Goal: Task Accomplishment & Management: Manage account settings

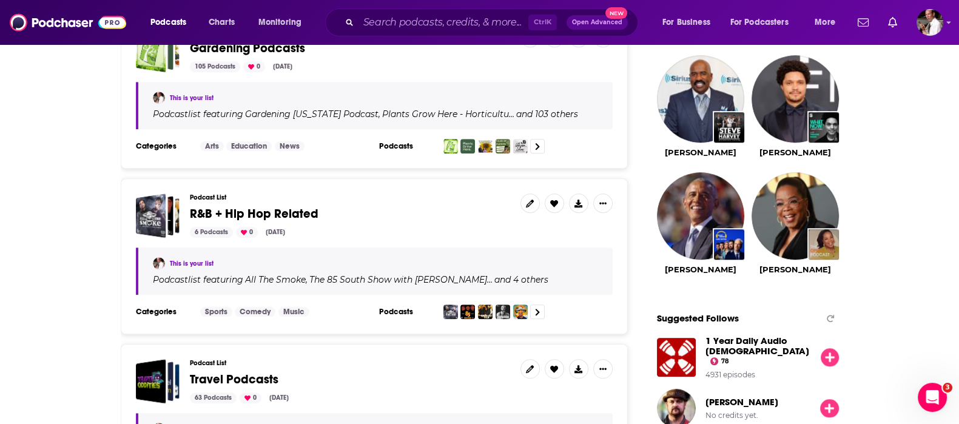
scroll to position [707, 0]
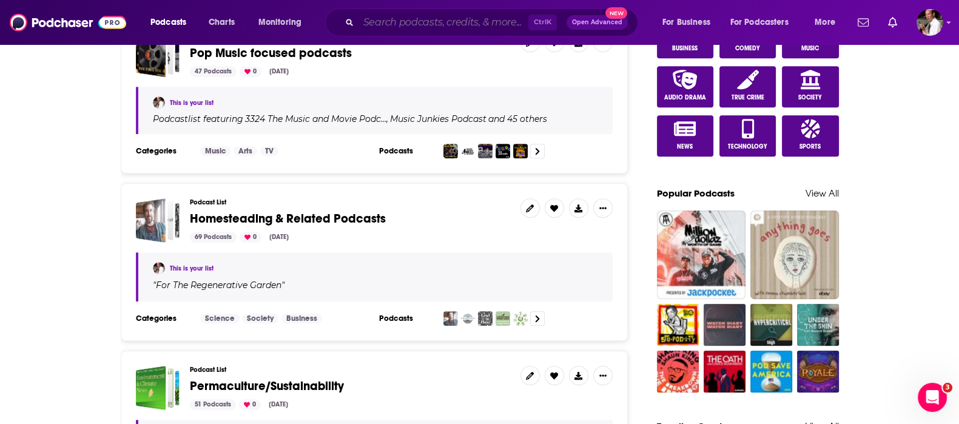
click at [398, 28] on input "Search podcasts, credits, & more..." at bounding box center [443, 22] width 170 height 19
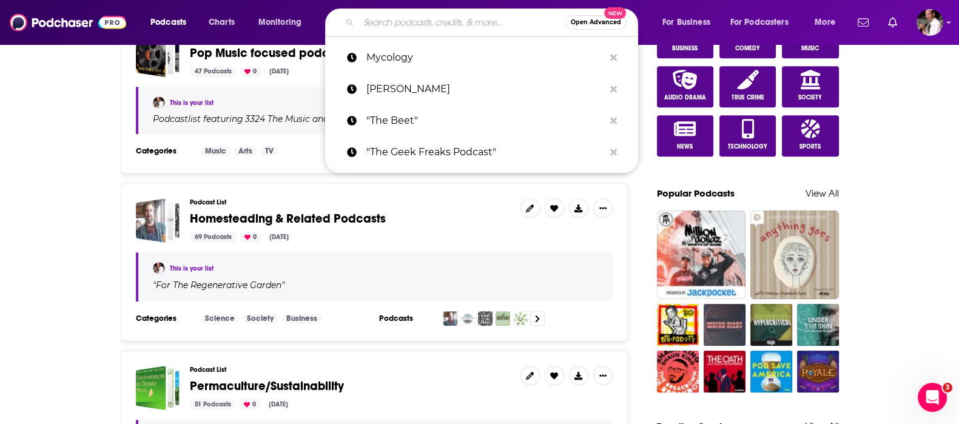
type input "O"
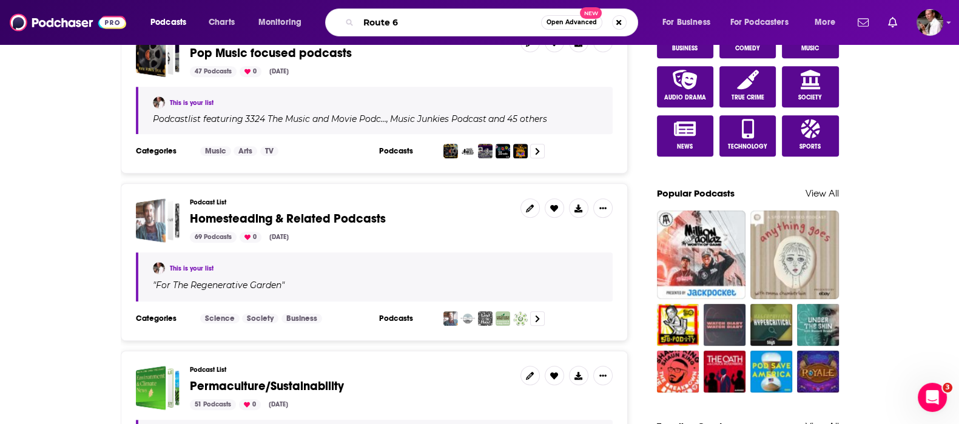
type input "Route 66"
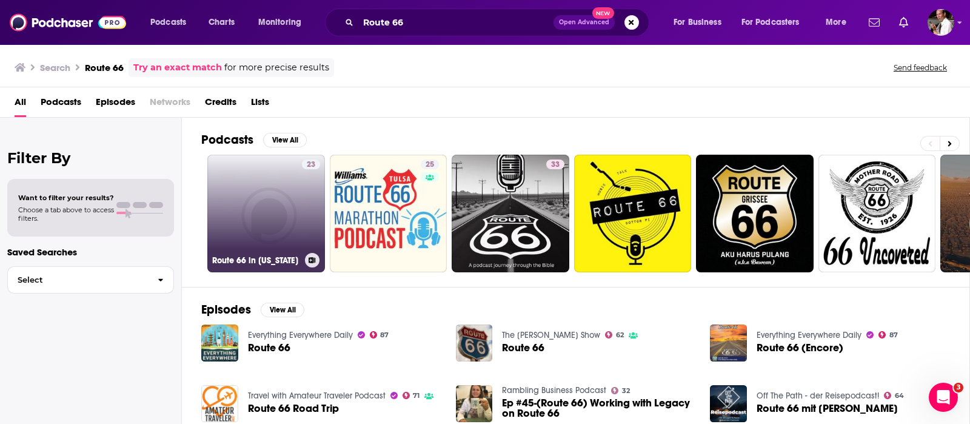
click at [315, 260] on button at bounding box center [312, 260] width 15 height 15
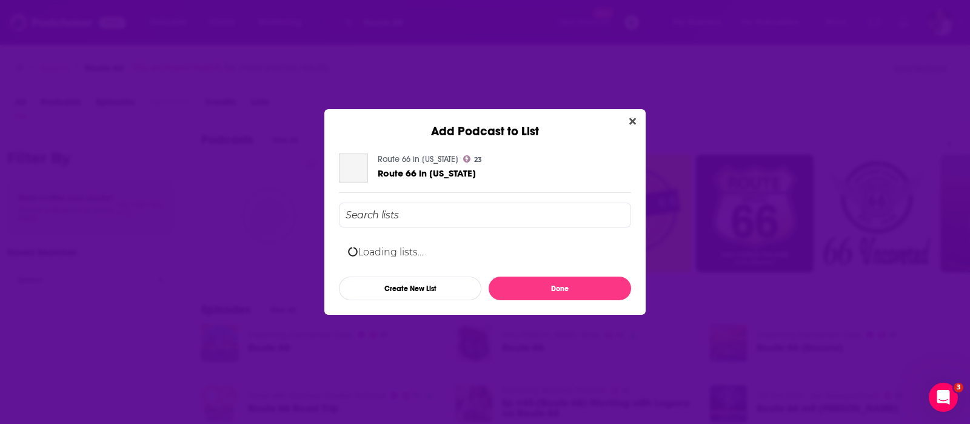
click at [385, 210] on input "Add Podcast To List" at bounding box center [485, 215] width 292 height 25
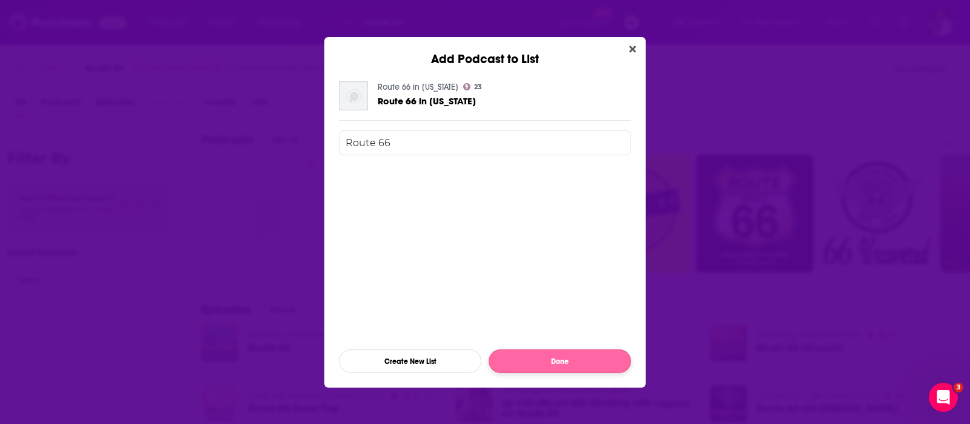
type input "Route 66"
click at [542, 367] on button "Done" at bounding box center [560, 361] width 143 height 24
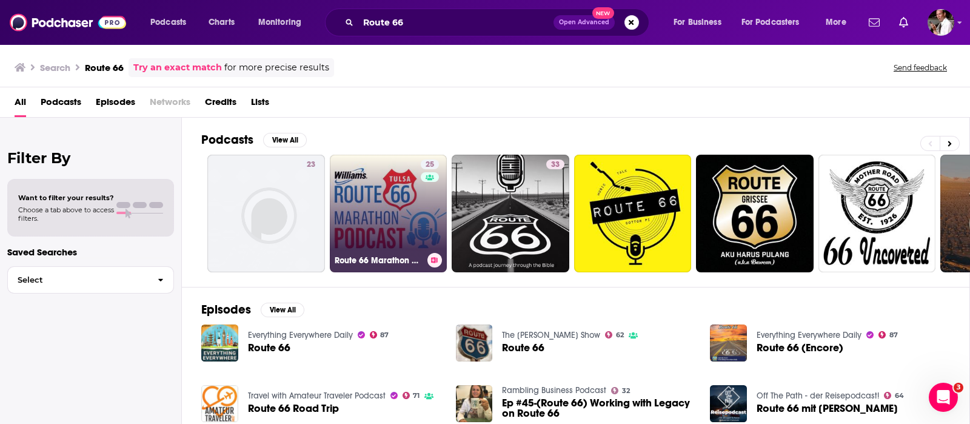
click at [435, 259] on icon at bounding box center [434, 260] width 7 height 6
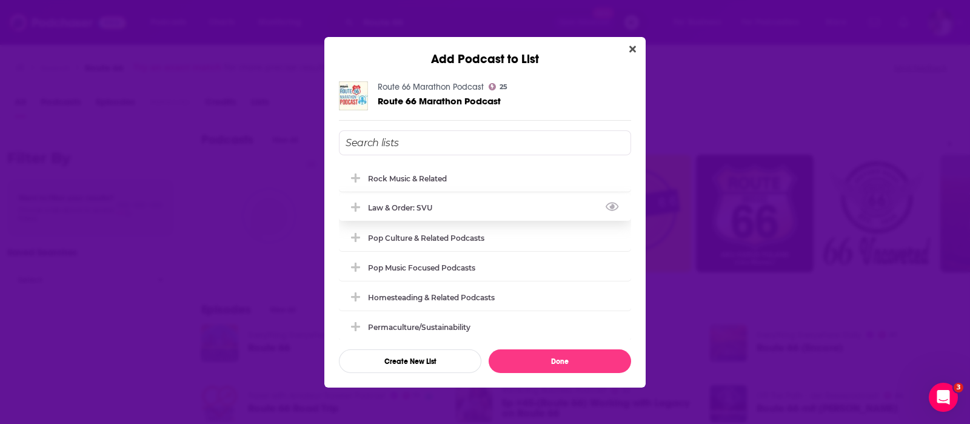
scroll to position [101, 0]
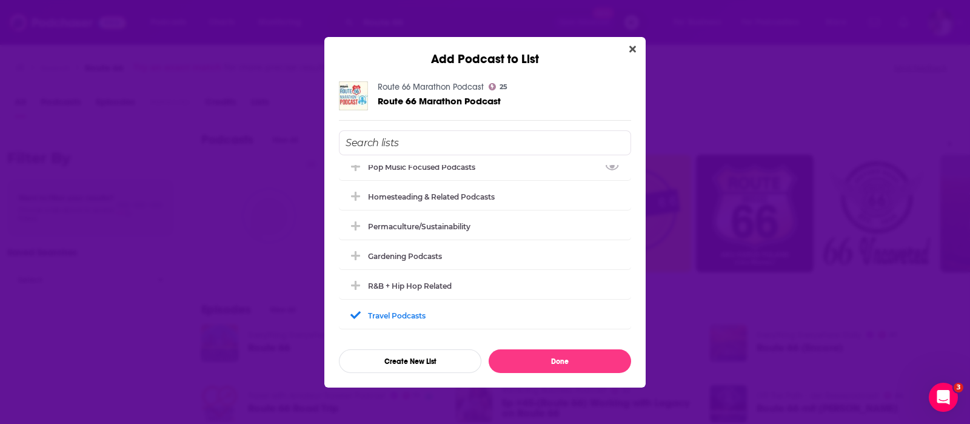
click at [394, 143] on input "Add Podcast To List" at bounding box center [485, 142] width 292 height 25
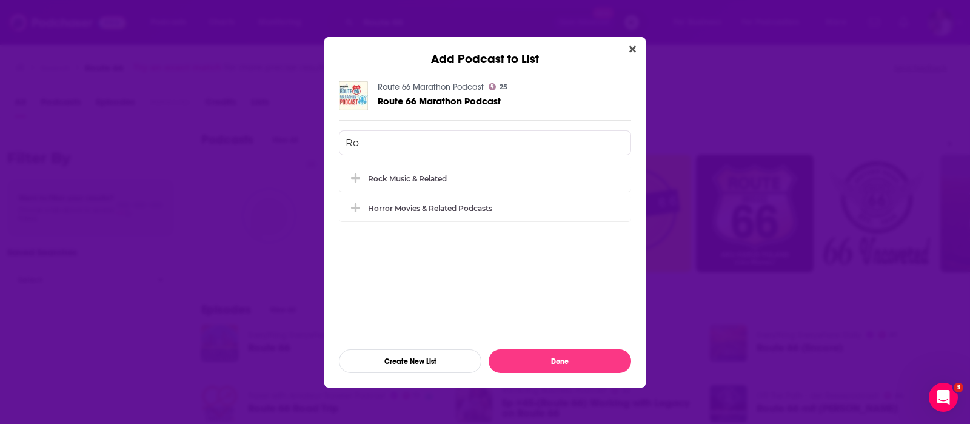
scroll to position [0, 0]
click at [403, 138] on input "Route 66" at bounding box center [485, 142] width 292 height 25
type input "Route 66"
click at [403, 364] on button "Create New List" at bounding box center [410, 361] width 143 height 24
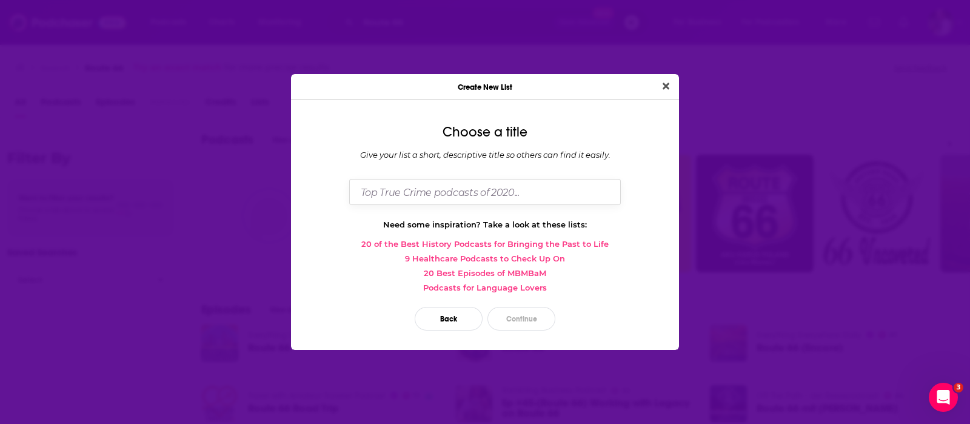
click at [422, 189] on input "Dialog" at bounding box center [485, 192] width 272 height 26
type input "Route 66"
click at [528, 317] on button "Continue" at bounding box center [522, 319] width 68 height 24
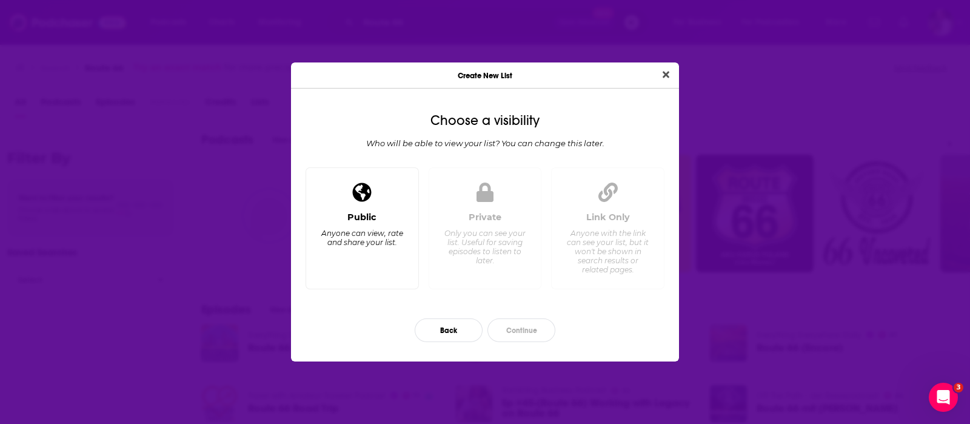
click at [372, 222] on div "Public Anyone can view, rate and share your list." at bounding box center [362, 245] width 93 height 67
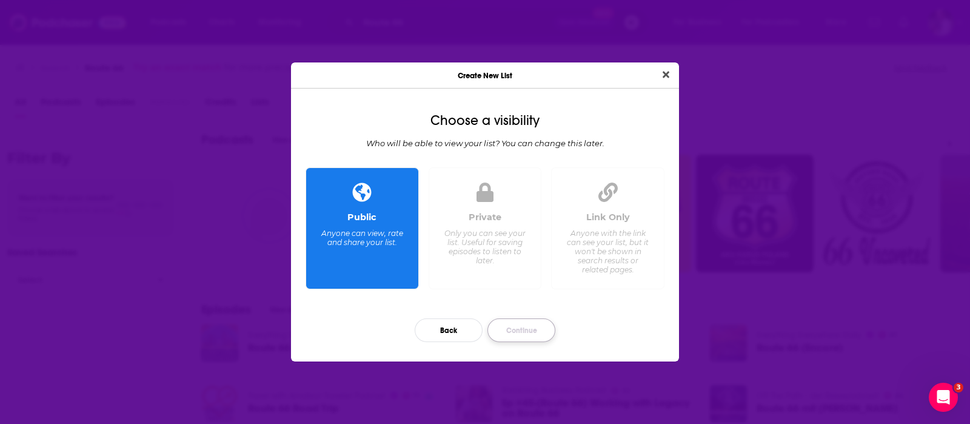
click at [506, 331] on button "Continue" at bounding box center [522, 330] width 68 height 24
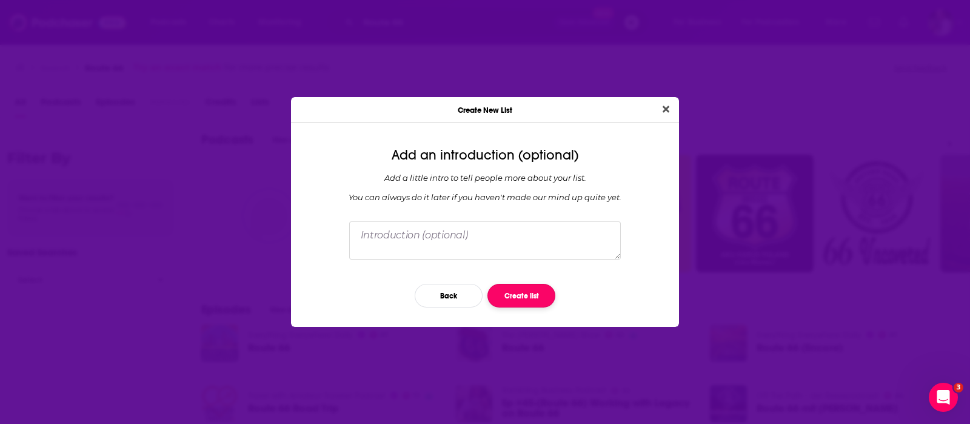
click at [513, 292] on button "Create list" at bounding box center [522, 296] width 68 height 24
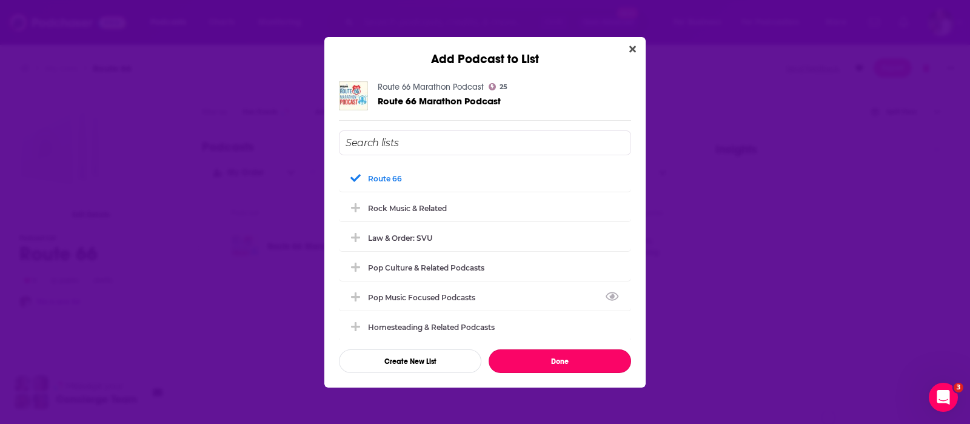
click at [546, 362] on button "Done" at bounding box center [560, 361] width 143 height 24
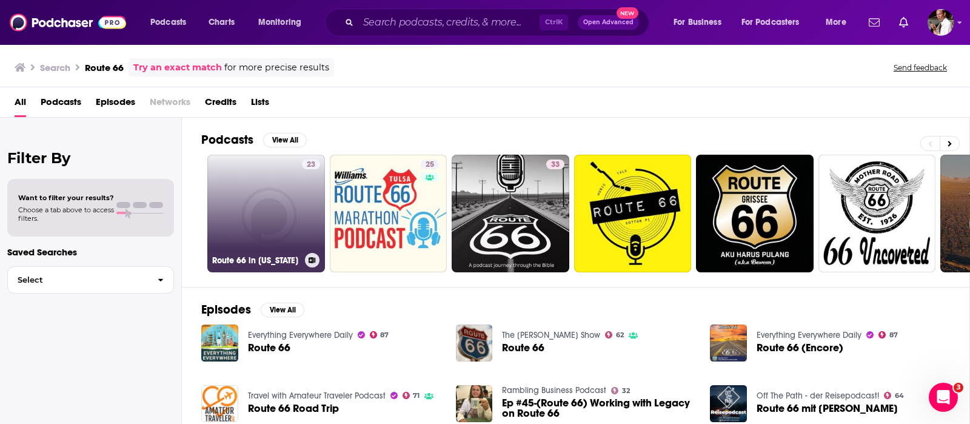
click at [312, 254] on button at bounding box center [312, 260] width 15 height 15
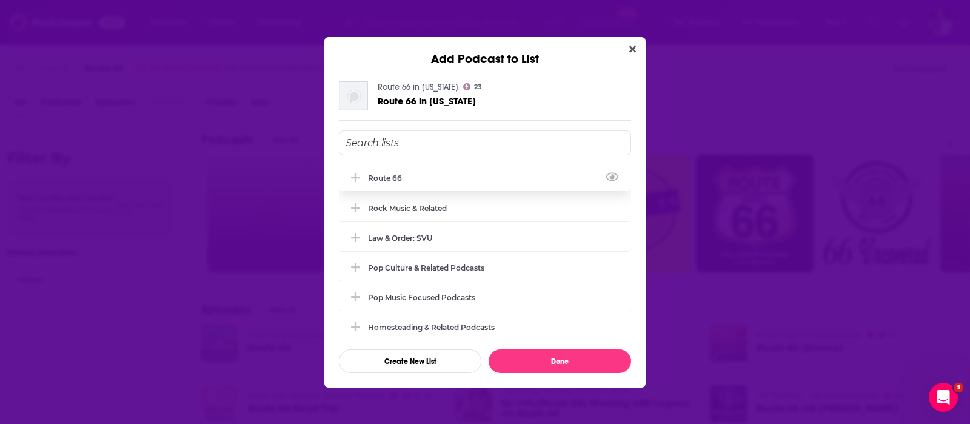
click at [385, 177] on div "Route 66" at bounding box center [388, 177] width 41 height 9
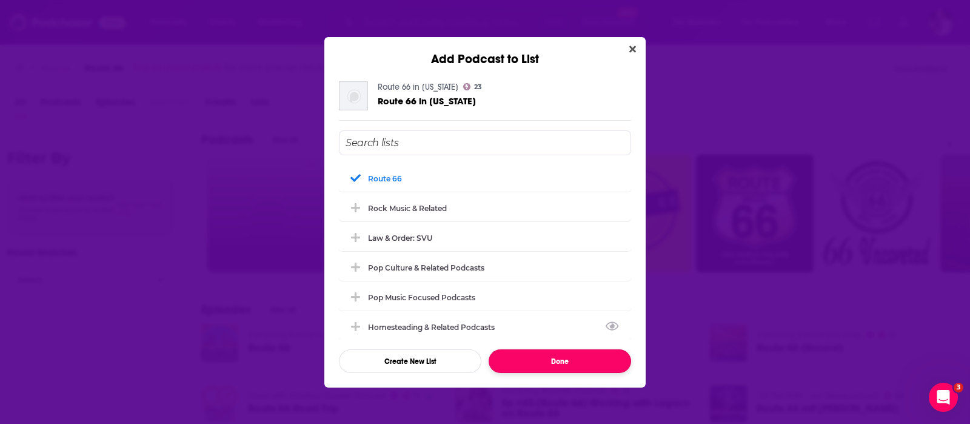
click at [566, 358] on button "Done" at bounding box center [560, 361] width 143 height 24
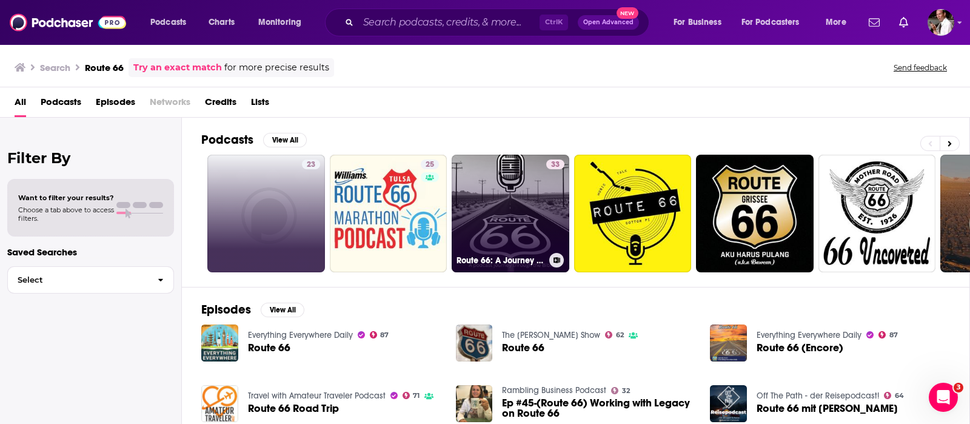
click at [557, 255] on button at bounding box center [557, 260] width 15 height 15
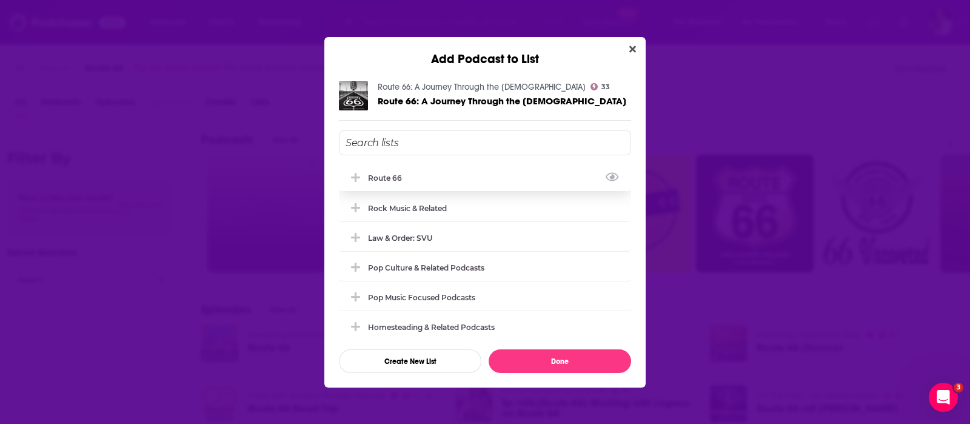
click at [397, 180] on div "Route 66" at bounding box center [388, 177] width 41 height 9
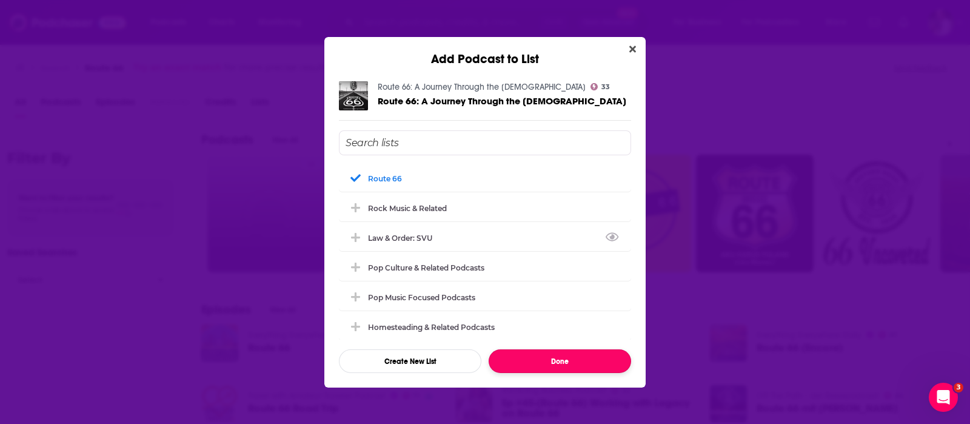
click at [560, 360] on button "Done" at bounding box center [560, 361] width 143 height 24
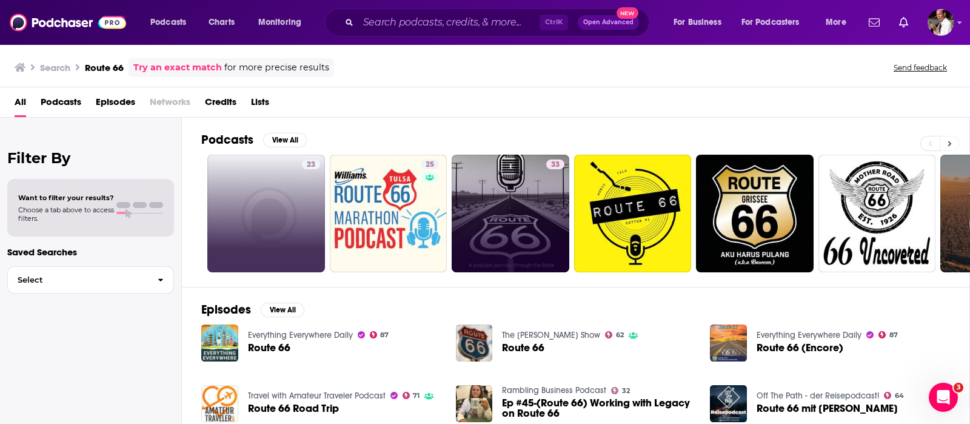
click at [951, 142] on icon at bounding box center [951, 143] width 4 height 5
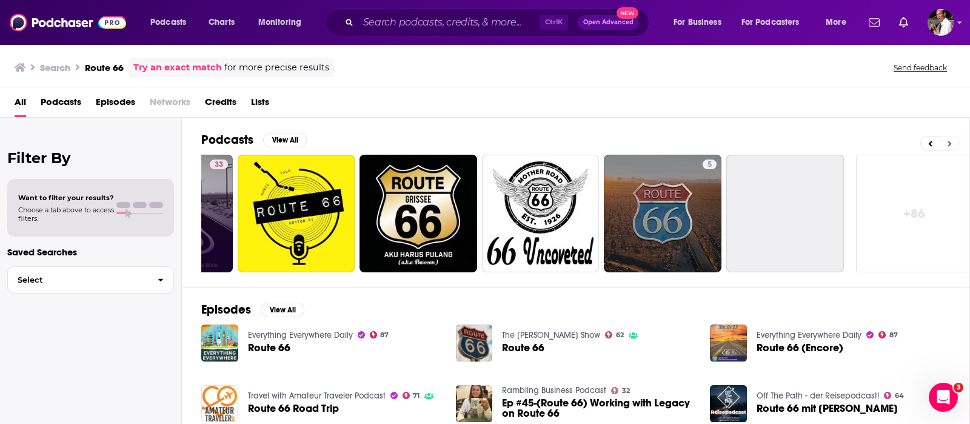
scroll to position [0, 345]
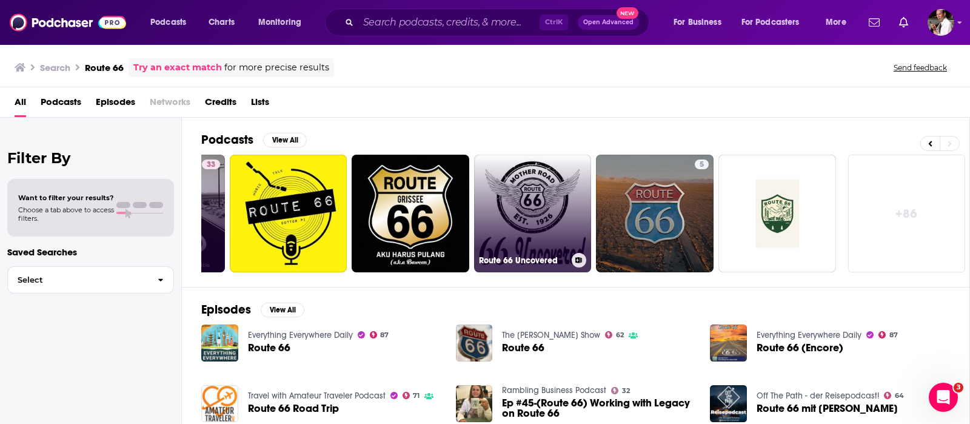
click at [579, 264] on button at bounding box center [579, 260] width 15 height 15
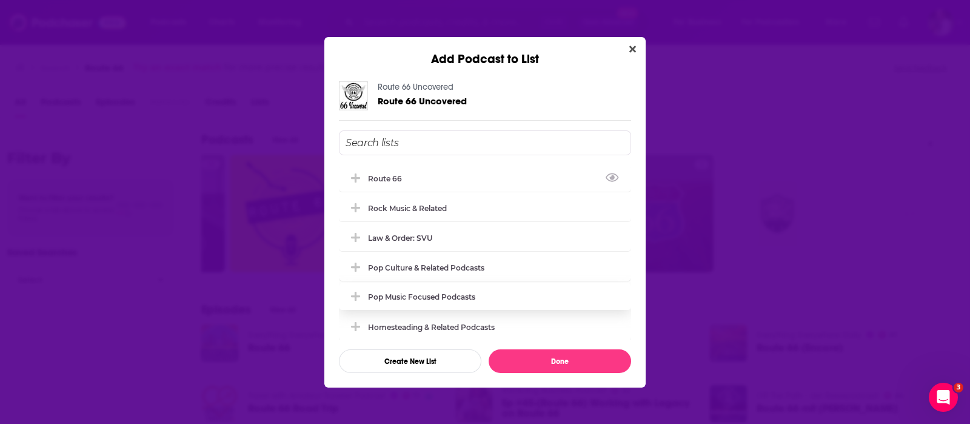
click at [379, 177] on div "Route 66" at bounding box center [388, 178] width 41 height 9
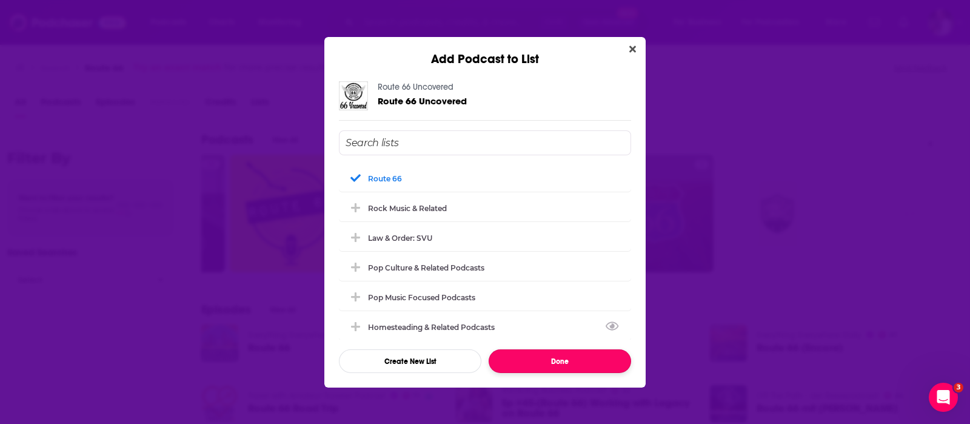
click at [548, 359] on button "Done" at bounding box center [560, 361] width 143 height 24
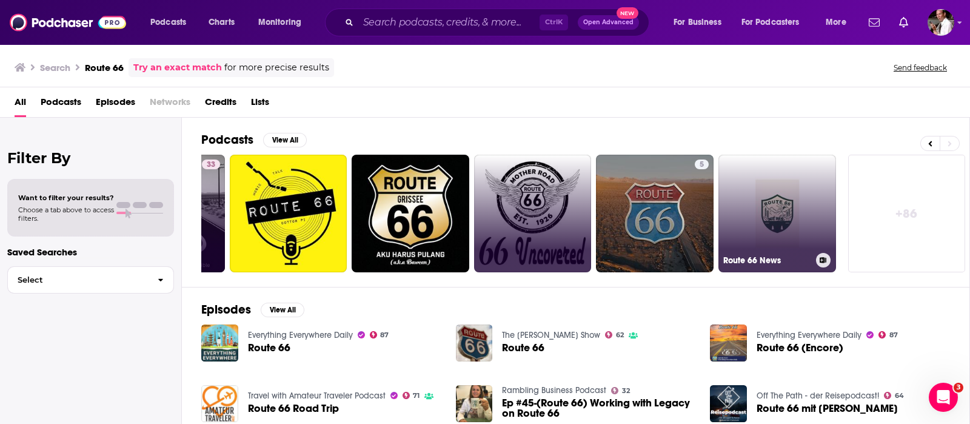
click at [822, 253] on button at bounding box center [823, 260] width 15 height 15
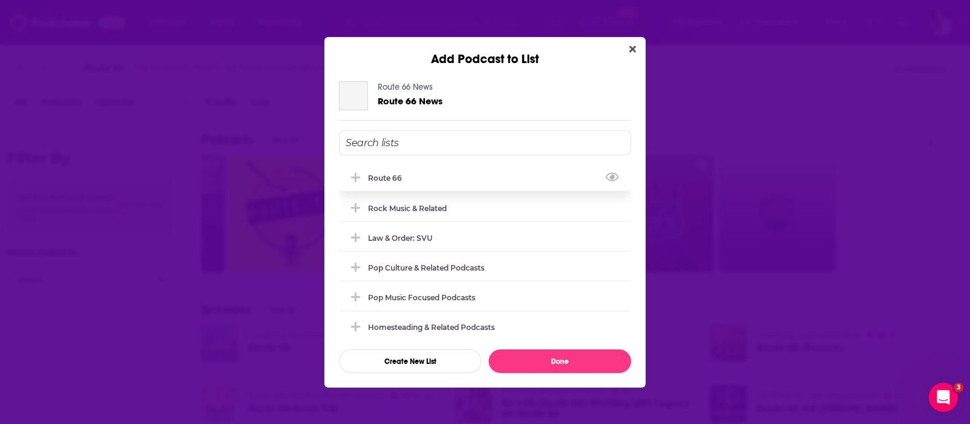
click at [383, 176] on div "Route 66" at bounding box center [388, 177] width 41 height 9
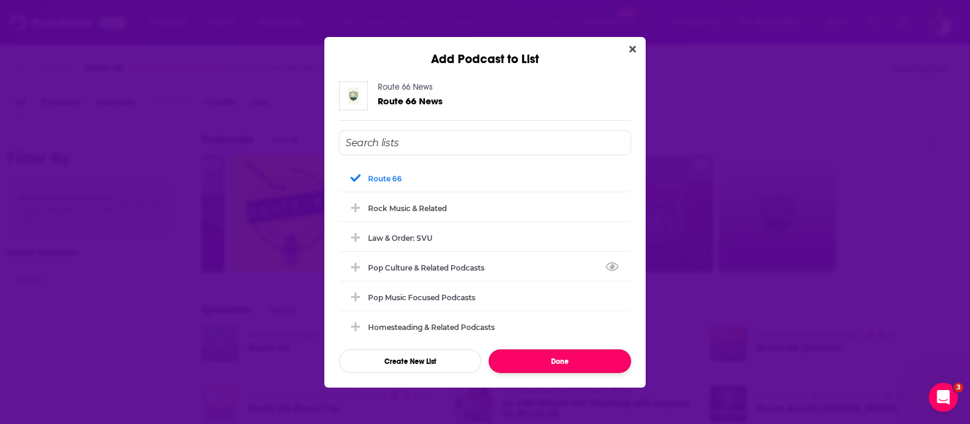
click at [548, 353] on button "Done" at bounding box center [560, 361] width 143 height 24
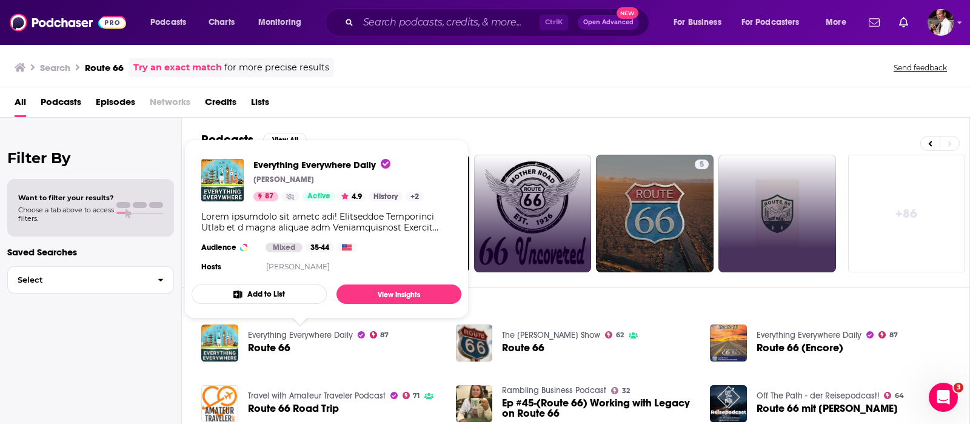
click at [244, 292] on button "Add to List" at bounding box center [259, 293] width 135 height 19
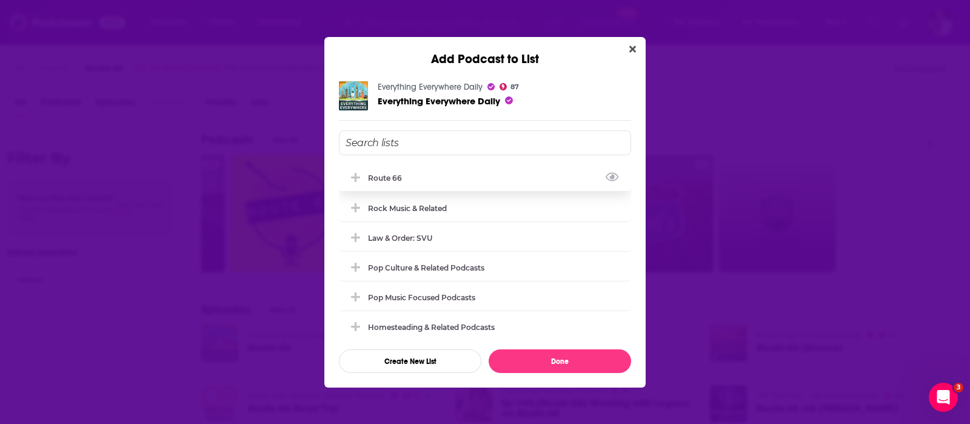
click at [391, 176] on div "Route 66" at bounding box center [388, 177] width 41 height 9
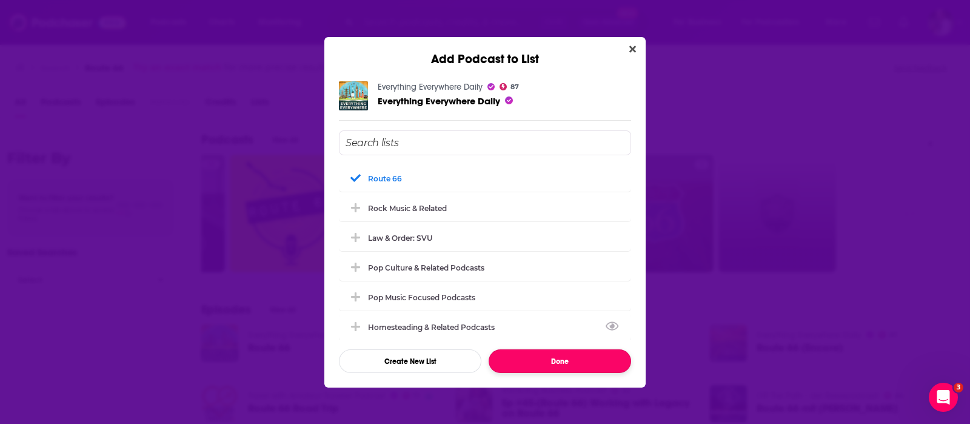
click at [574, 358] on button "Done" at bounding box center [560, 361] width 143 height 24
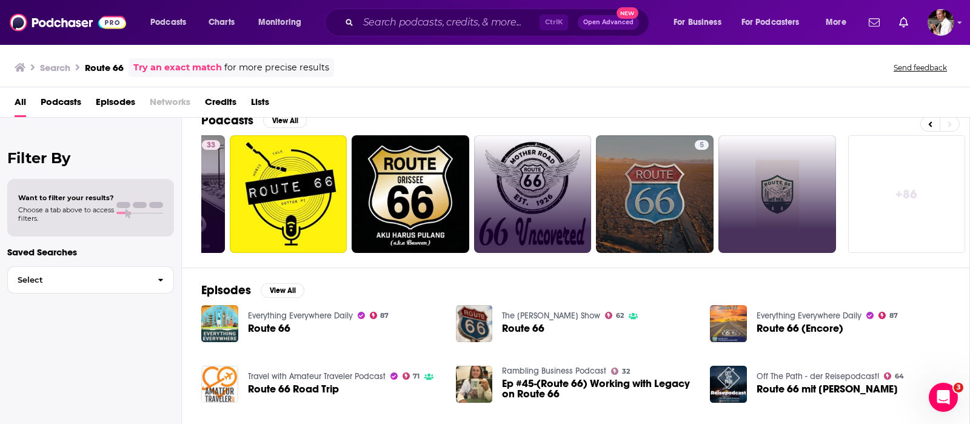
scroll to position [0, 0]
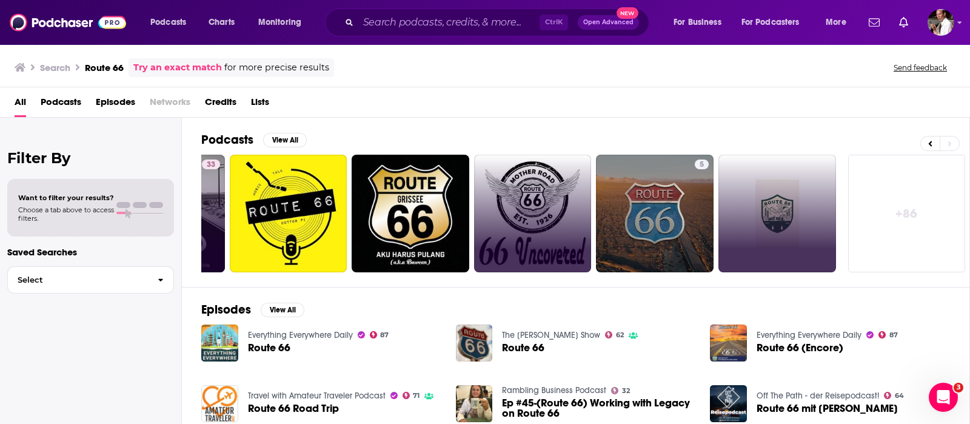
click at [906, 210] on link "+ 86" at bounding box center [908, 214] width 118 height 118
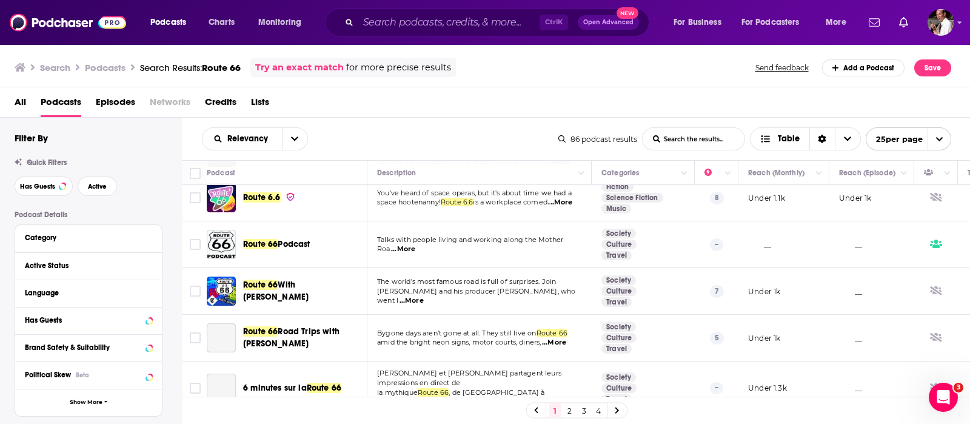
scroll to position [707, 0]
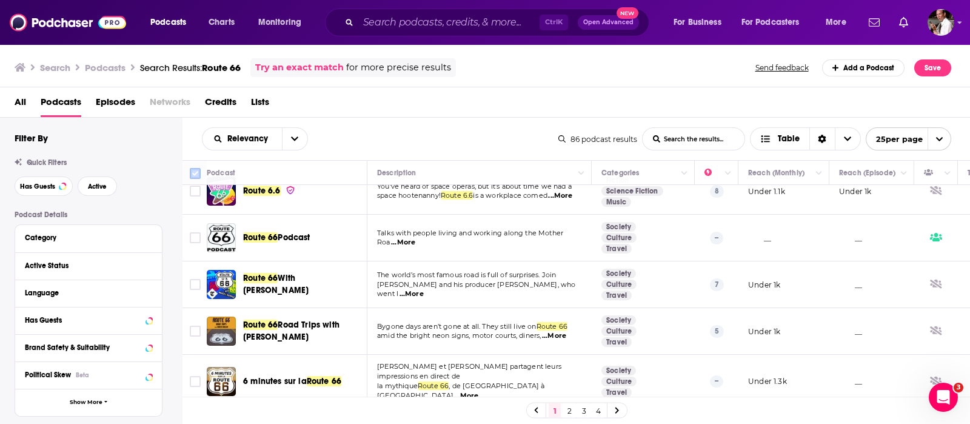
click at [193, 175] on input "Toggle select all" at bounding box center [195, 173] width 11 height 11
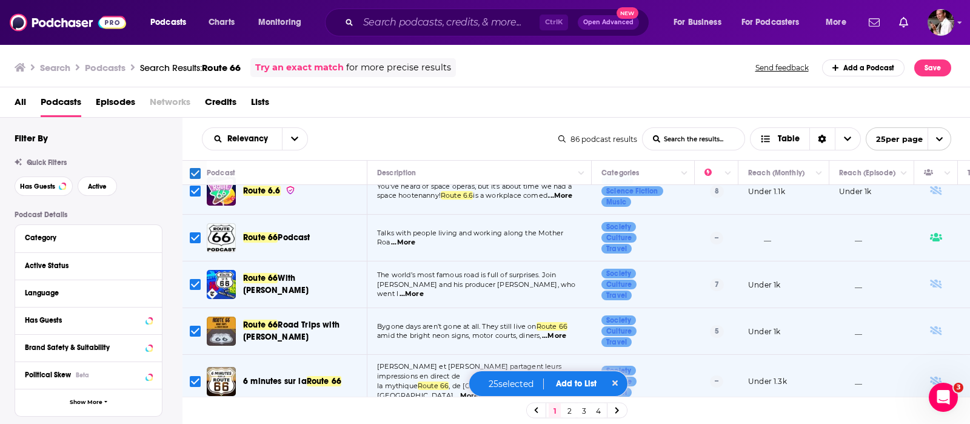
click at [198, 171] on input "Toggle select all" at bounding box center [195, 173] width 11 height 11
checkbox input "false"
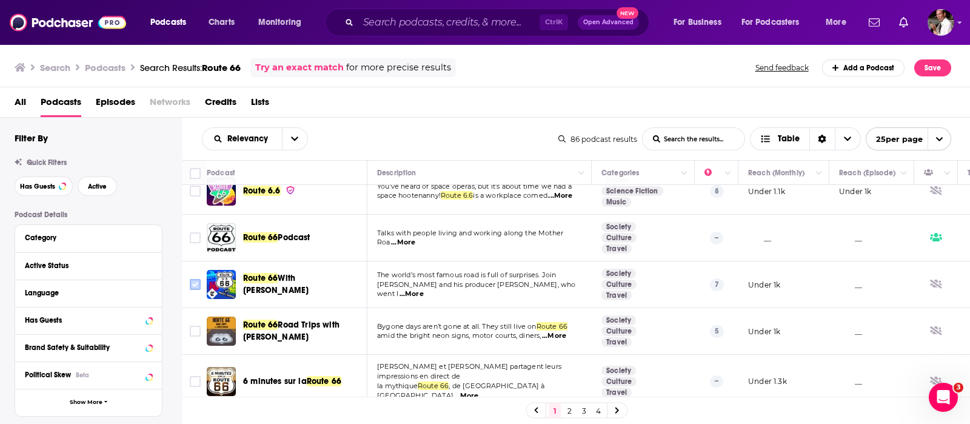
click at [192, 279] on input "Toggle select row" at bounding box center [195, 284] width 11 height 11
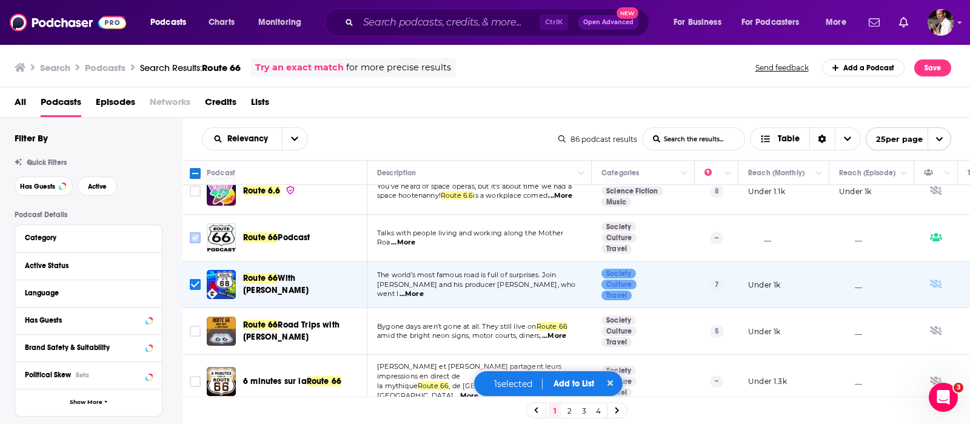
click at [194, 232] on input "Toggle select row" at bounding box center [195, 237] width 11 height 11
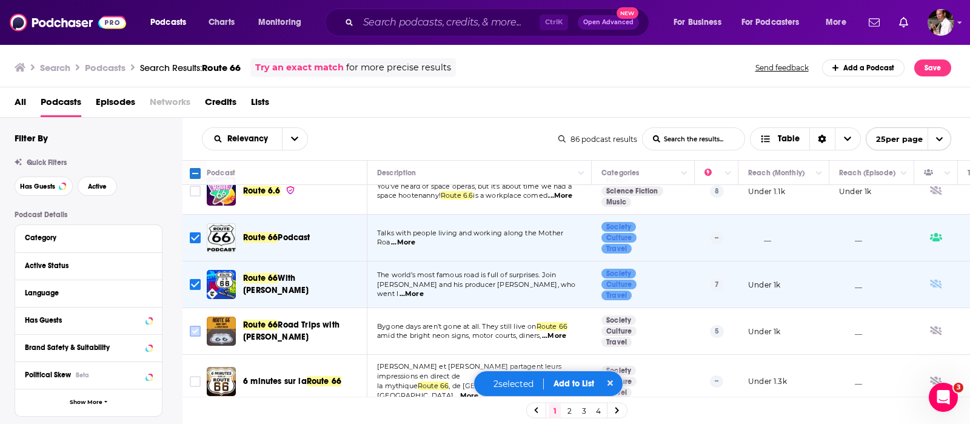
click at [194, 326] on input "Toggle select row" at bounding box center [195, 331] width 11 height 11
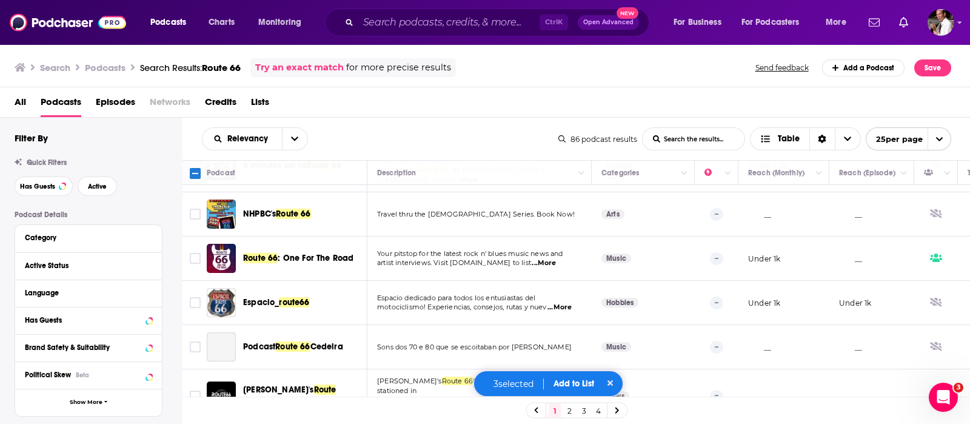
scroll to position [930, 0]
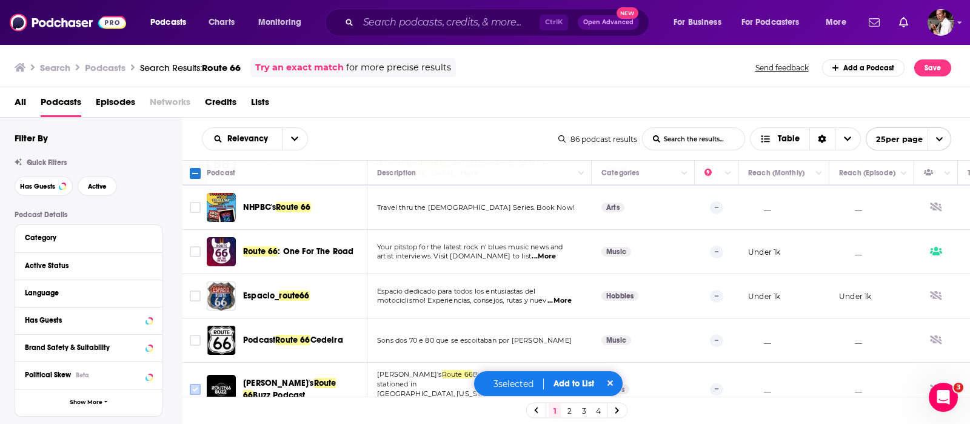
click at [194, 384] on input "Toggle select row" at bounding box center [195, 389] width 11 height 11
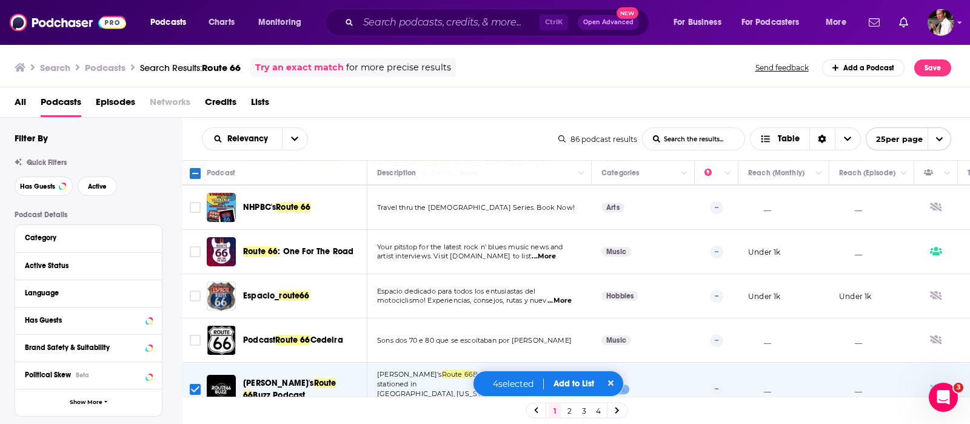
click at [618, 411] on icon at bounding box center [618, 411] width 4 height 6
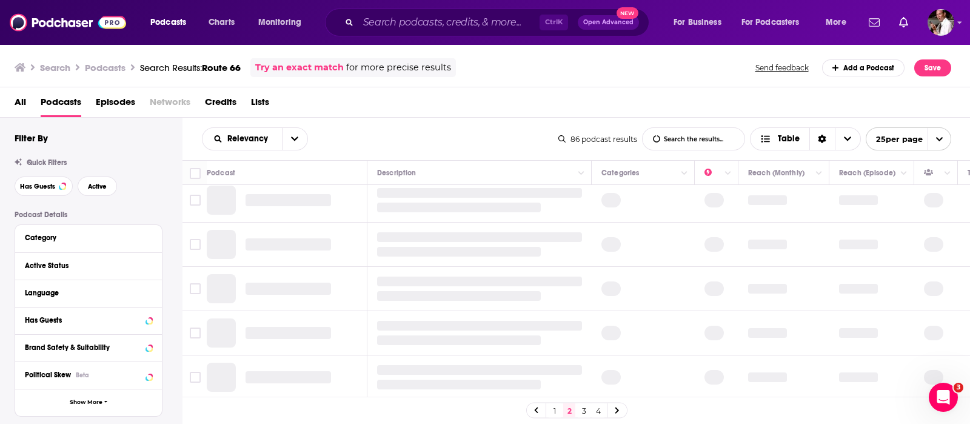
scroll to position [672, 0]
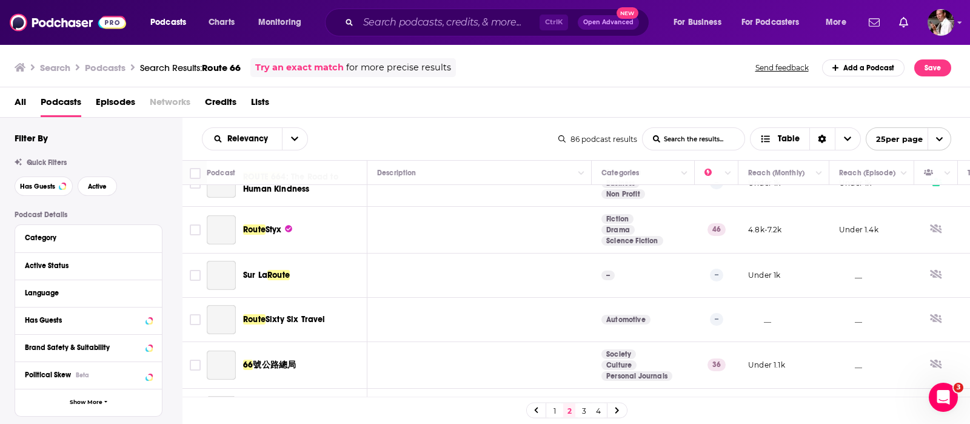
click at [539, 409] on link at bounding box center [536, 410] width 19 height 14
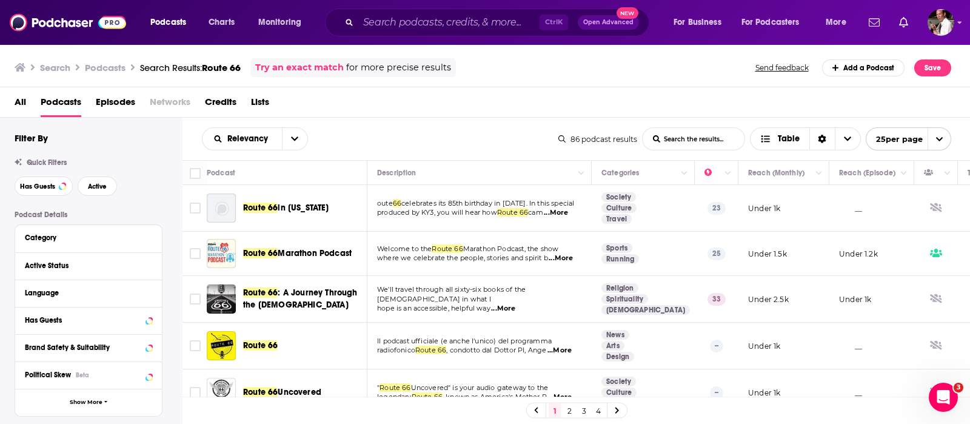
scroll to position [202, 0]
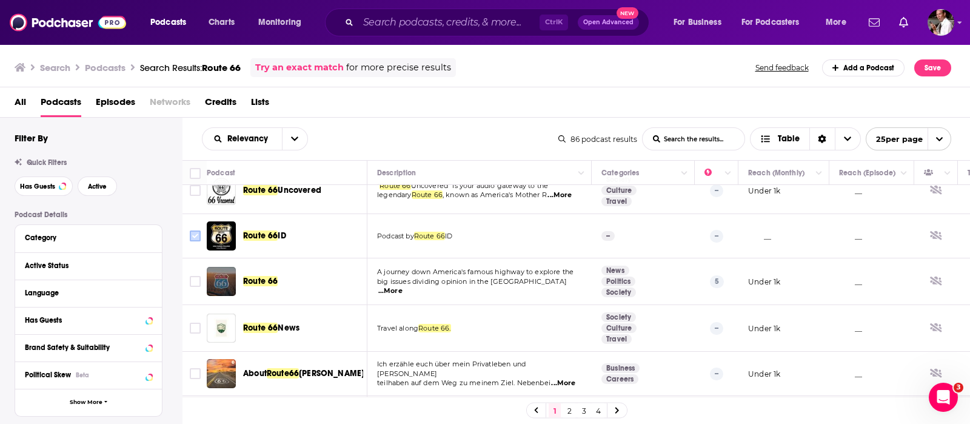
click at [197, 232] on input "Toggle select row" at bounding box center [195, 235] width 11 height 11
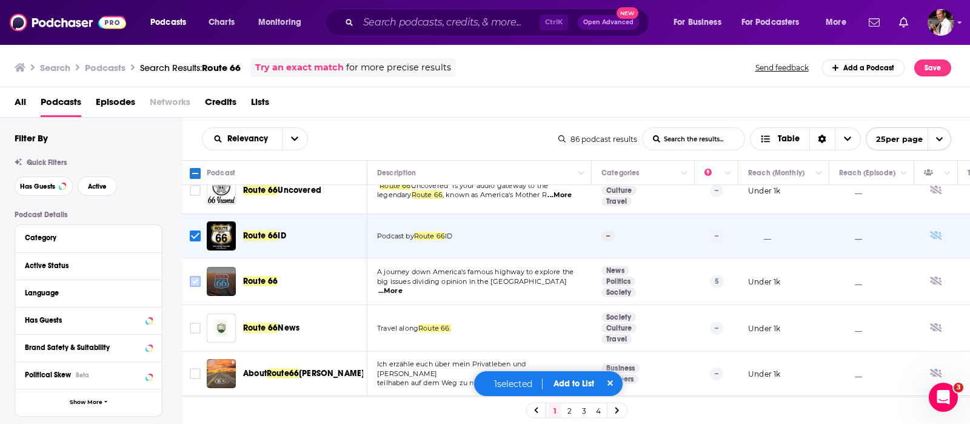
click at [193, 279] on input "Toggle select row" at bounding box center [195, 281] width 11 height 11
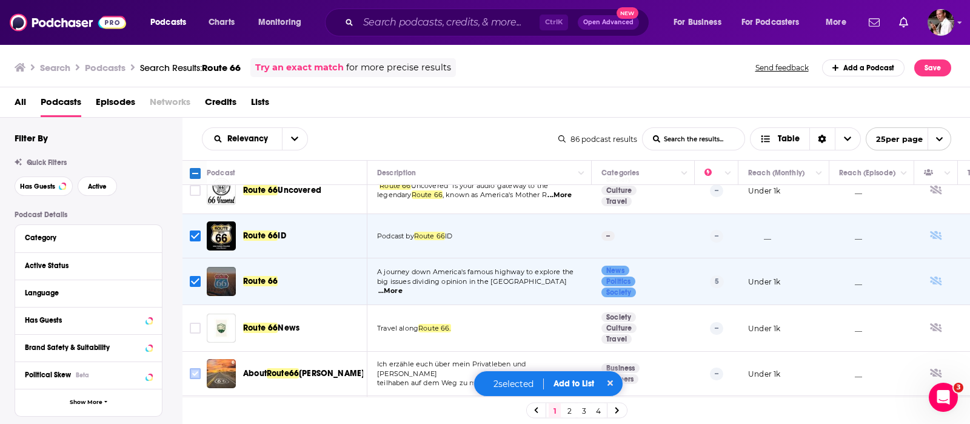
click at [194, 371] on input "Toggle select row" at bounding box center [195, 373] width 11 height 11
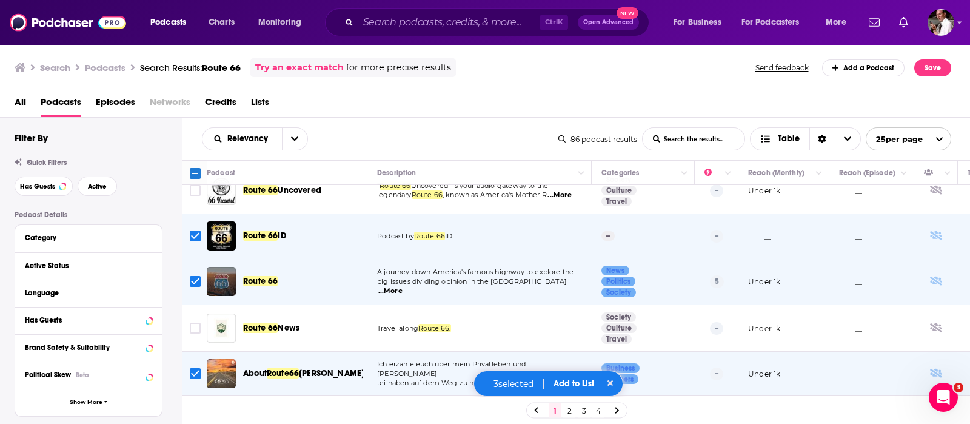
scroll to position [303, 0]
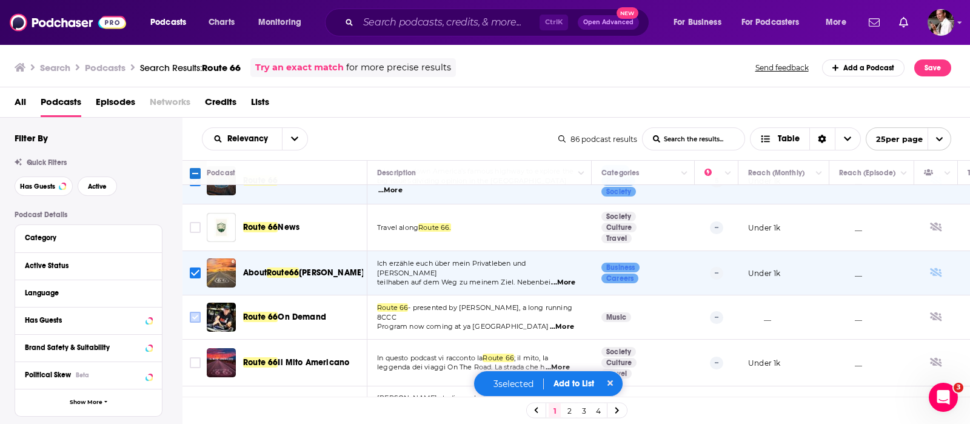
click at [193, 312] on input "Toggle select row" at bounding box center [195, 317] width 11 height 11
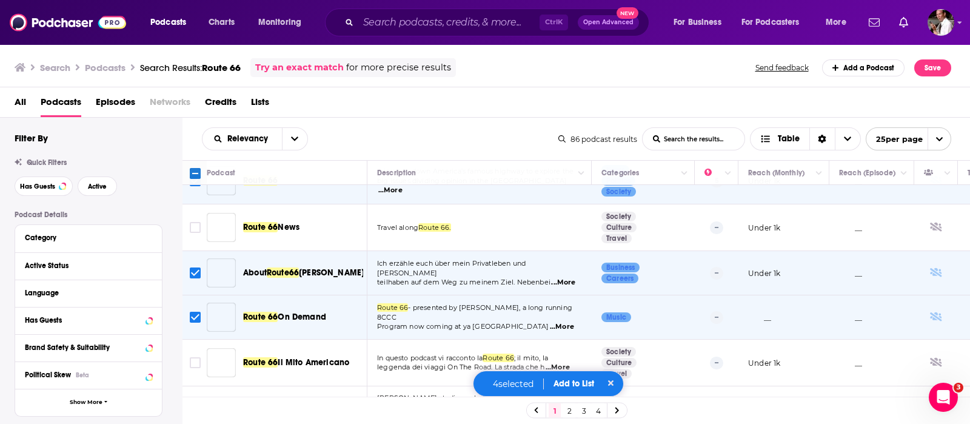
scroll to position [404, 0]
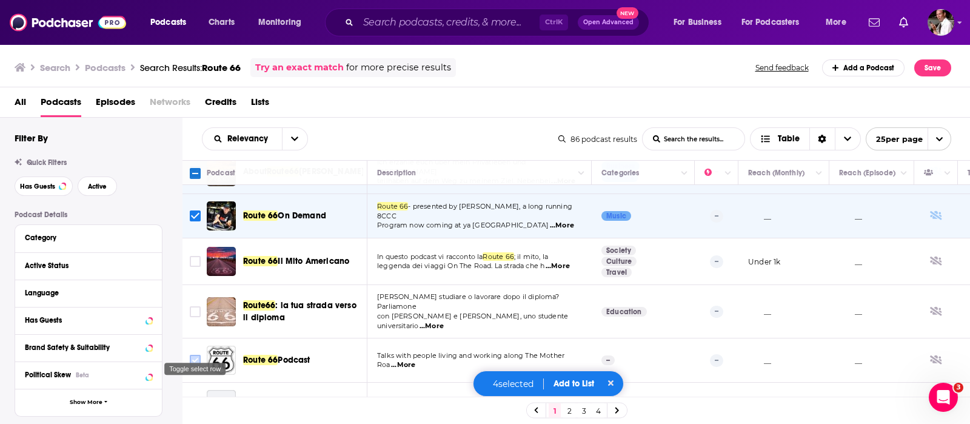
click at [197, 355] on input "Toggle select row" at bounding box center [195, 360] width 11 height 11
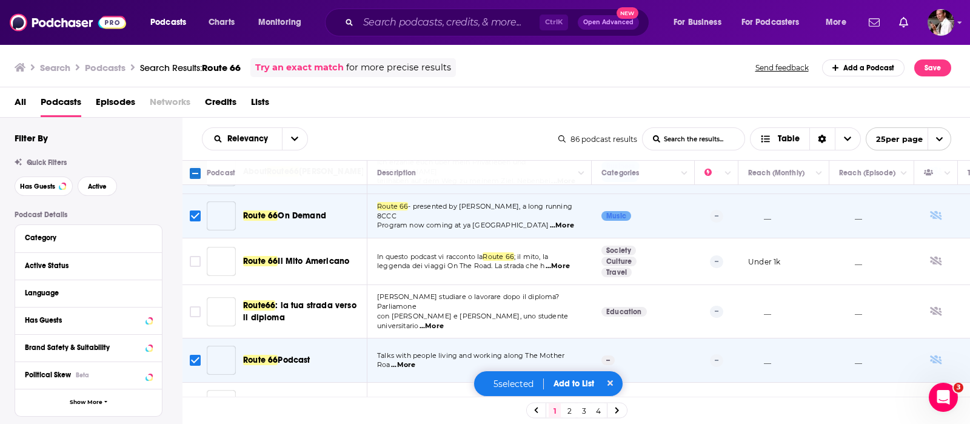
scroll to position [505, 0]
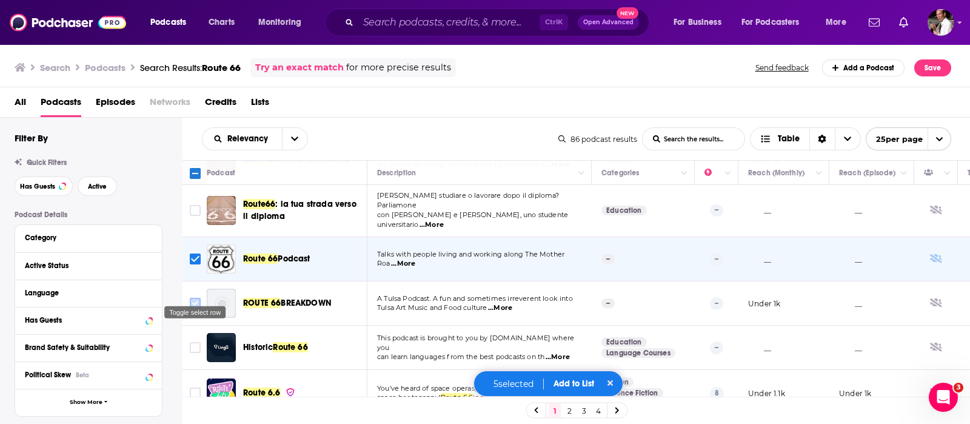
click at [197, 298] on input "Toggle select row" at bounding box center [195, 303] width 11 height 11
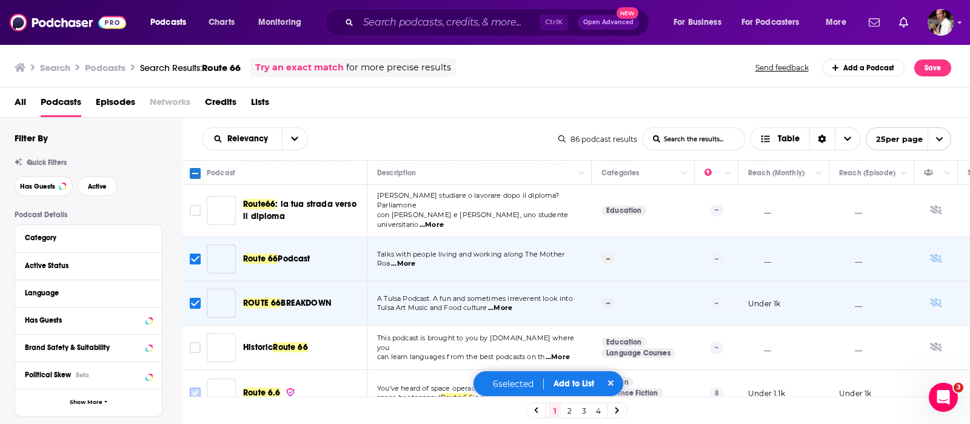
scroll to position [606, 0]
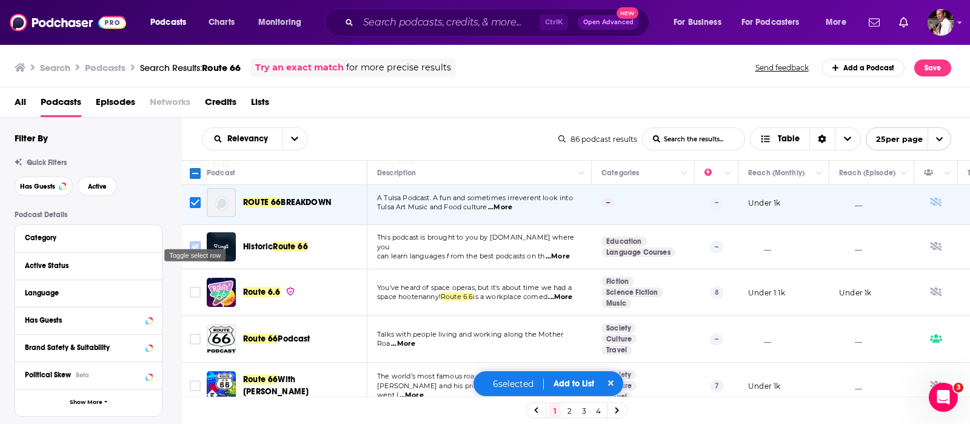
click at [193, 241] on input "Toggle select row" at bounding box center [195, 246] width 11 height 11
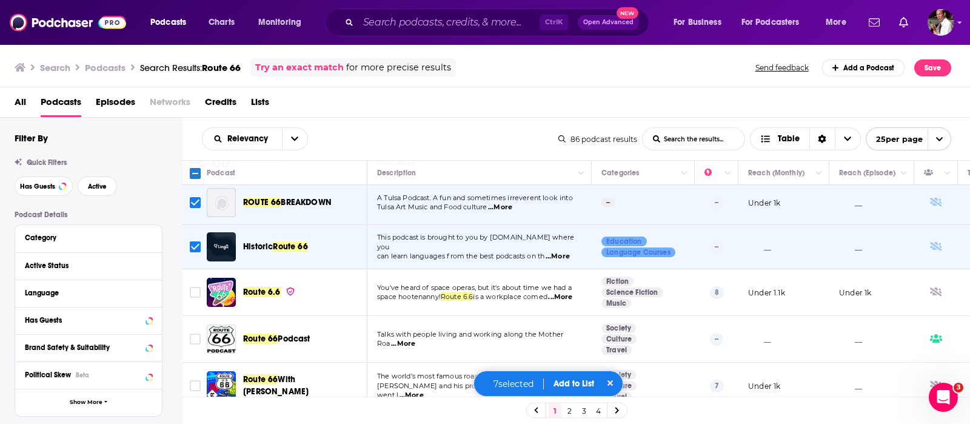
scroll to position [707, 0]
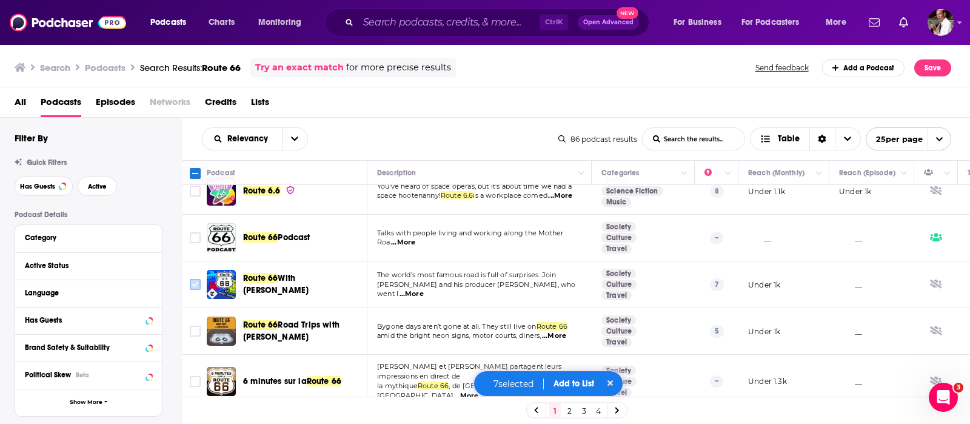
click at [193, 279] on input "Toggle select row" at bounding box center [195, 284] width 11 height 11
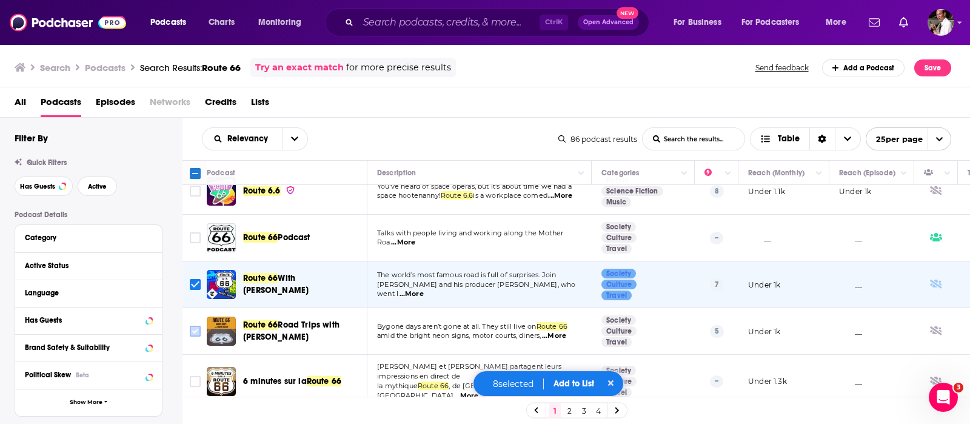
click at [195, 326] on input "Toggle select row" at bounding box center [195, 331] width 11 height 11
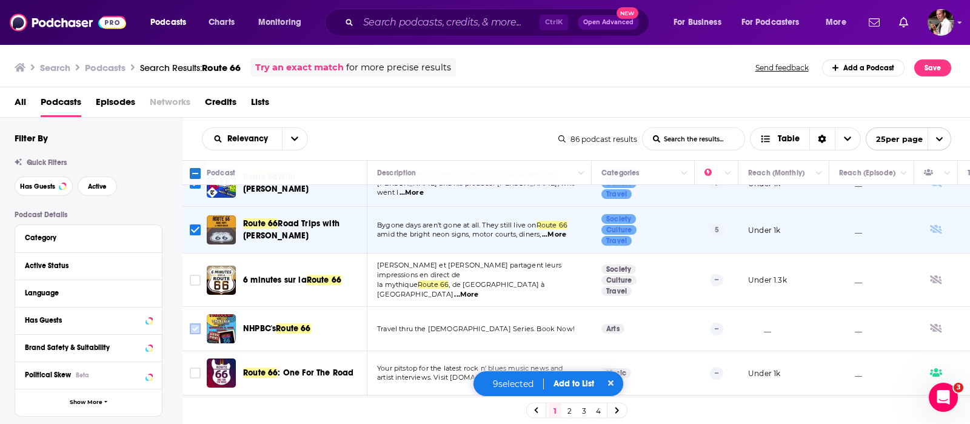
scroll to position [910, 0]
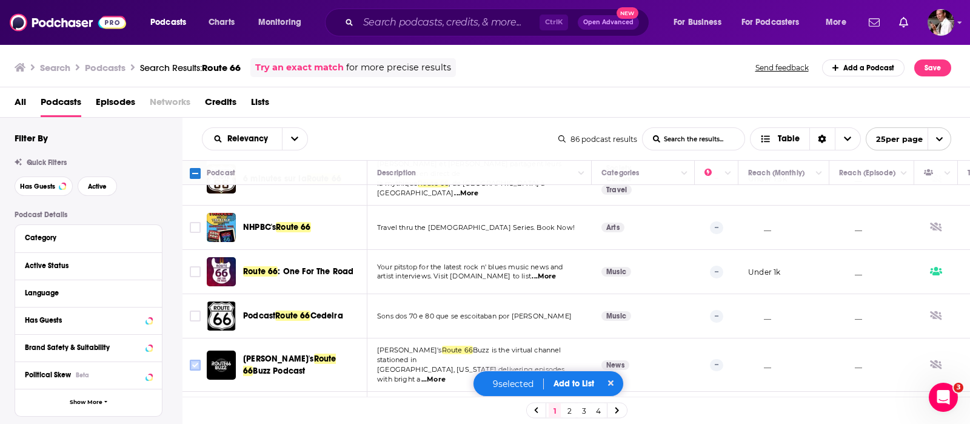
click at [192, 360] on input "Toggle select row" at bounding box center [195, 365] width 11 height 11
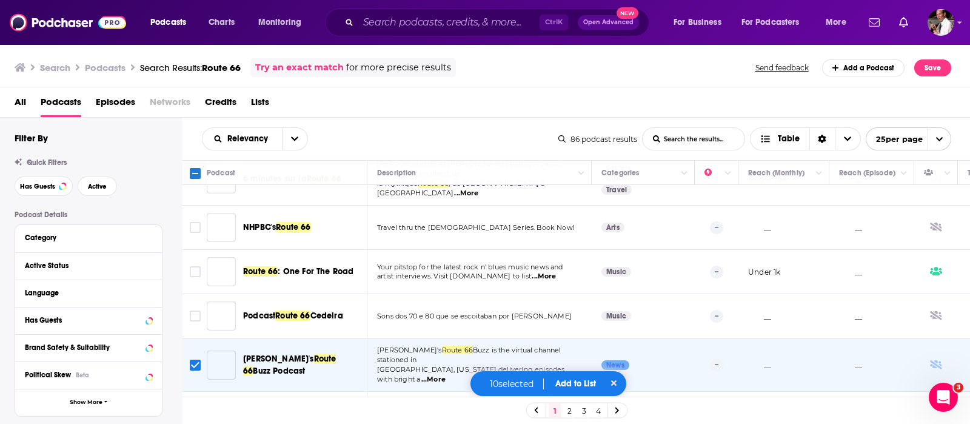
scroll to position [930, 0]
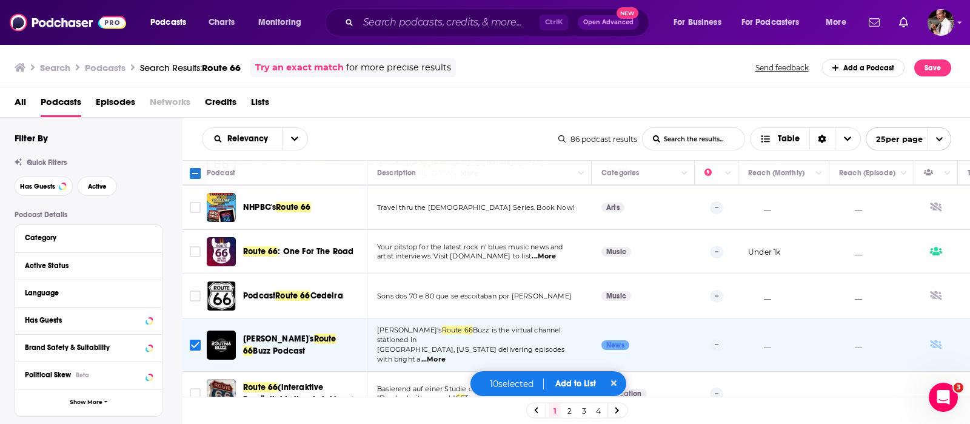
click at [573, 382] on button "Add to List" at bounding box center [576, 383] width 60 height 10
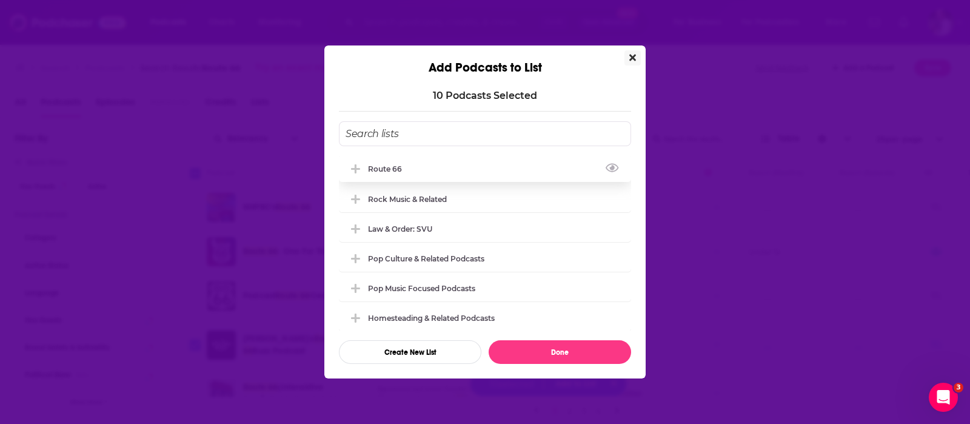
click at [388, 165] on div "Route 66" at bounding box center [388, 168] width 41 height 9
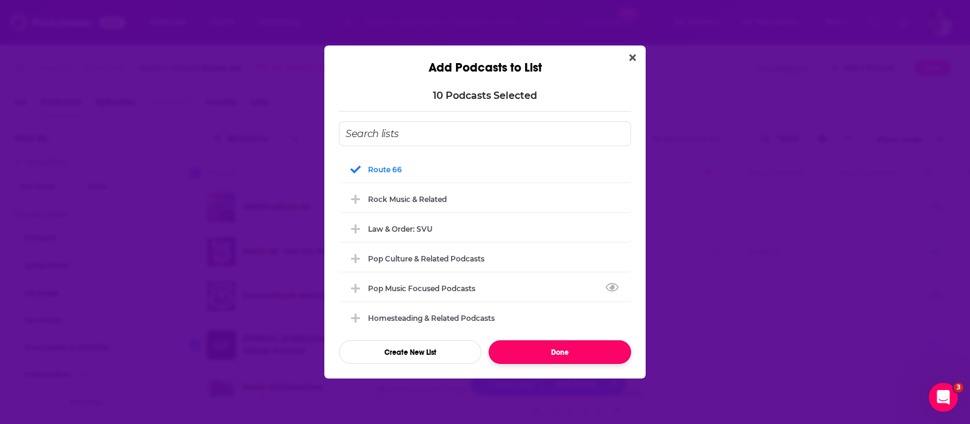
click at [567, 359] on button "Done" at bounding box center [560, 352] width 143 height 24
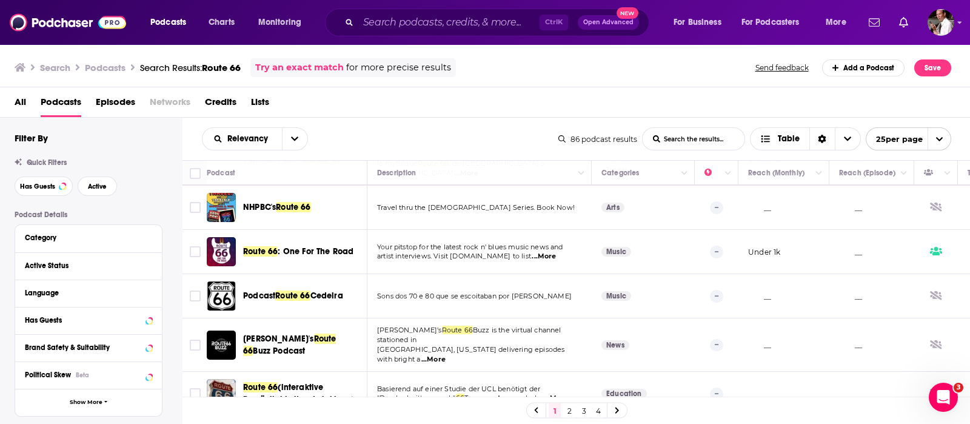
click at [616, 411] on icon at bounding box center [617, 410] width 5 height 7
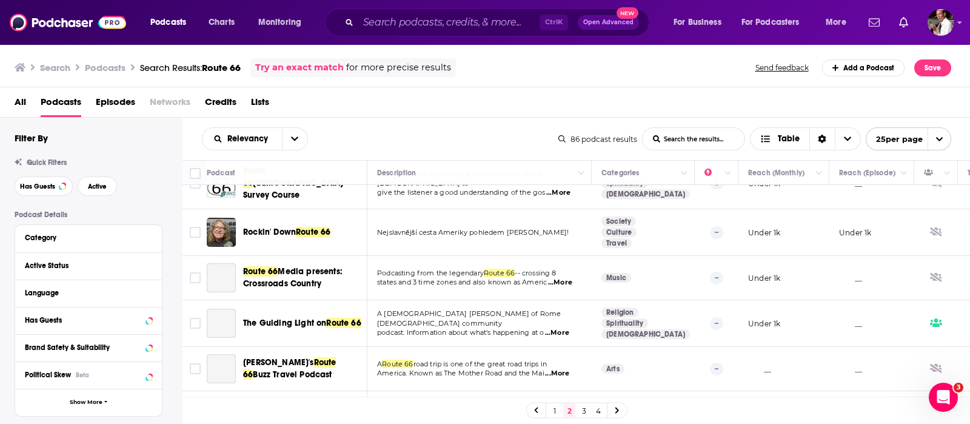
scroll to position [202, 0]
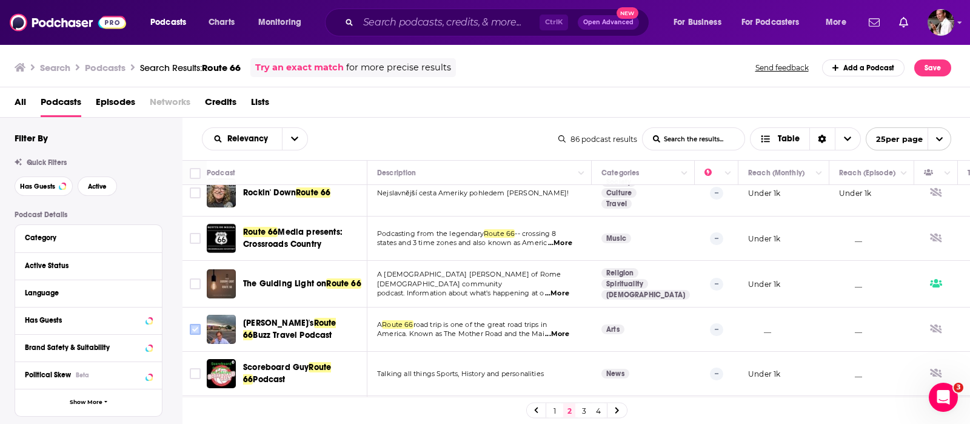
click at [192, 324] on input "Toggle select row" at bounding box center [195, 329] width 11 height 11
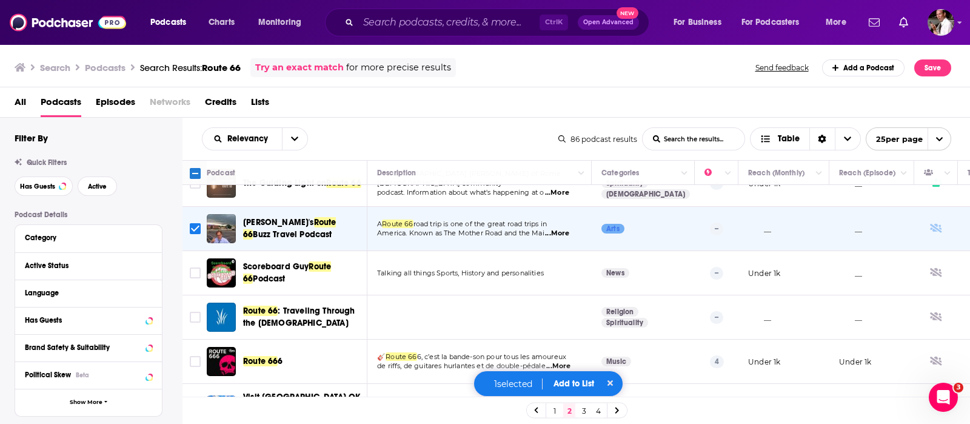
scroll to position [404, 0]
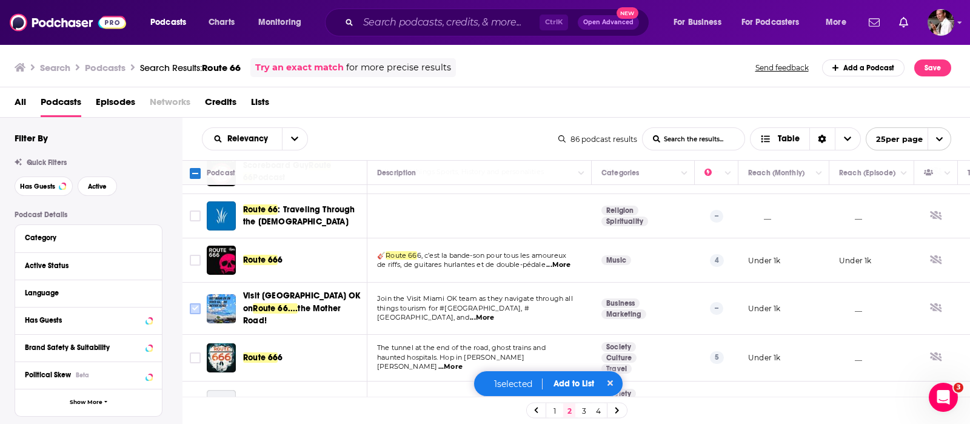
click at [200, 303] on input "Toggle select row" at bounding box center [195, 308] width 11 height 11
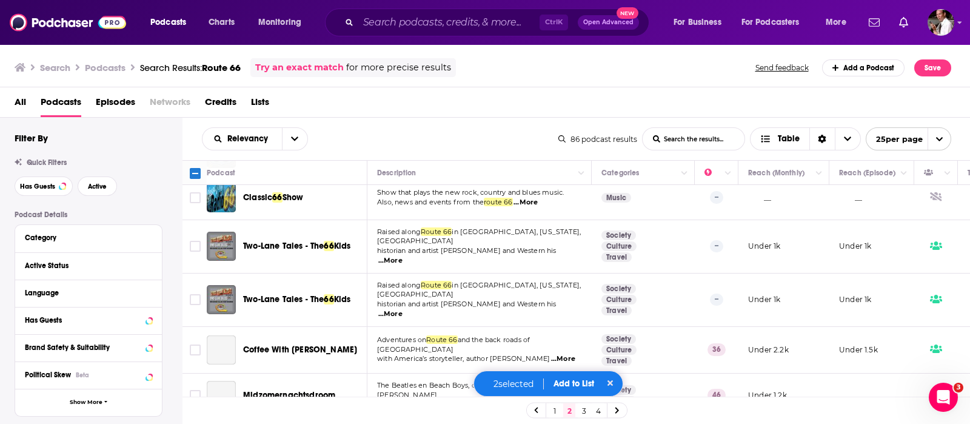
scroll to position [930, 0]
click at [567, 387] on button "Add to List" at bounding box center [574, 383] width 60 height 10
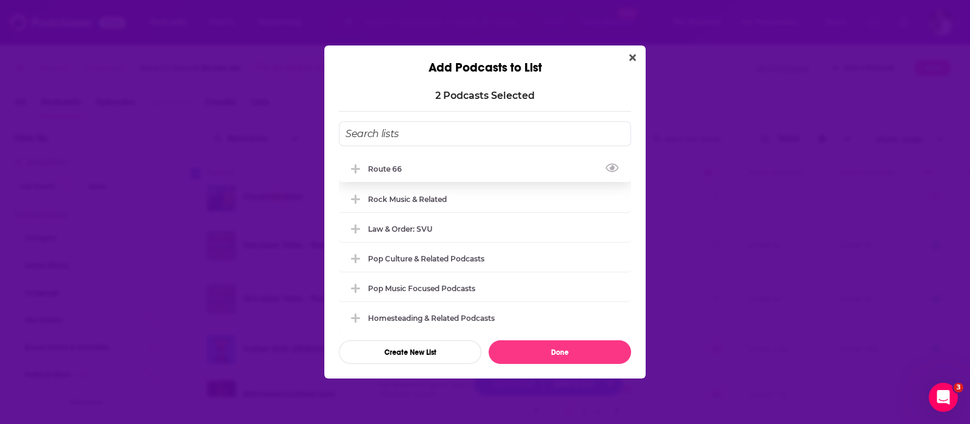
click at [387, 168] on div "Route 66" at bounding box center [388, 168] width 41 height 9
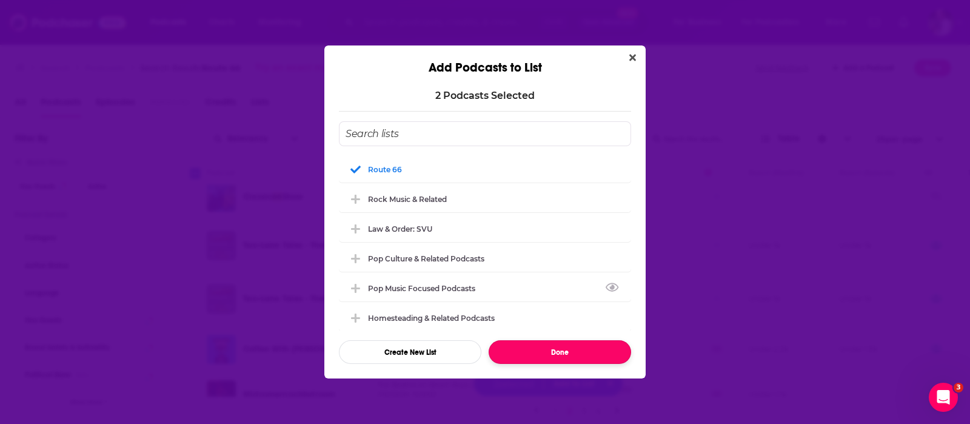
click at [576, 353] on button "Done" at bounding box center [560, 352] width 143 height 24
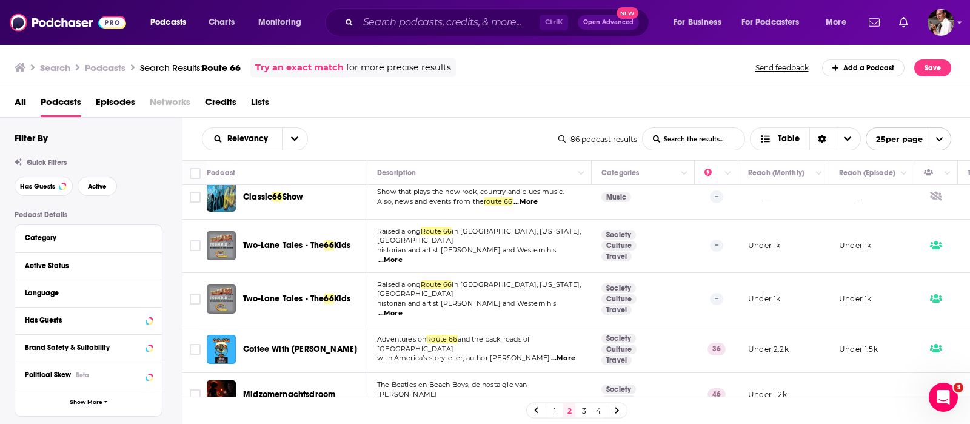
click at [586, 408] on link "3" at bounding box center [584, 410] width 12 height 15
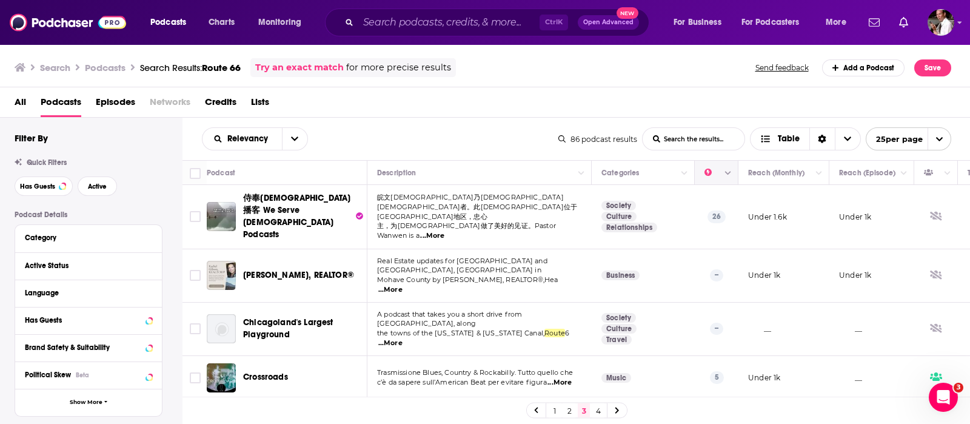
click at [728, 176] on icon "Column Actions" at bounding box center [728, 173] width 6 height 7
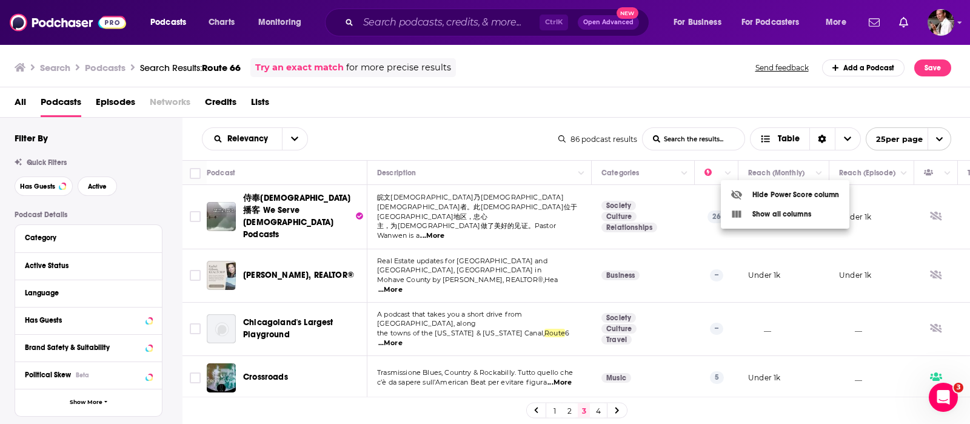
click at [513, 92] on div at bounding box center [485, 212] width 970 height 424
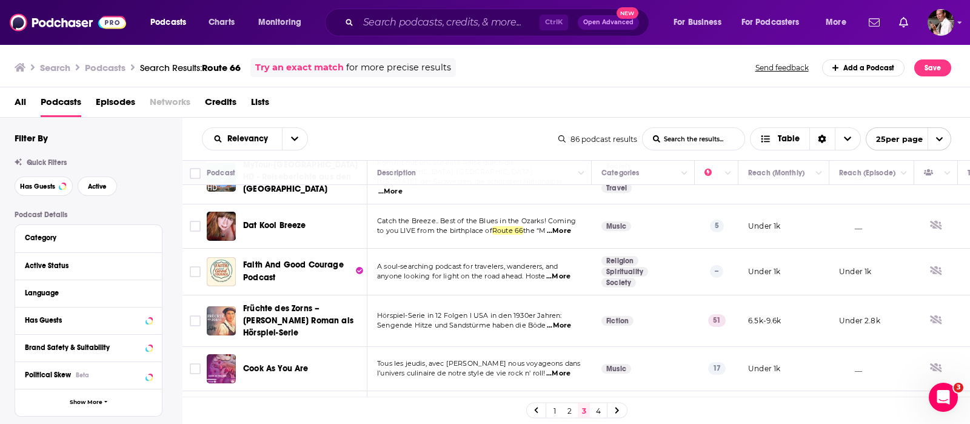
scroll to position [404, 0]
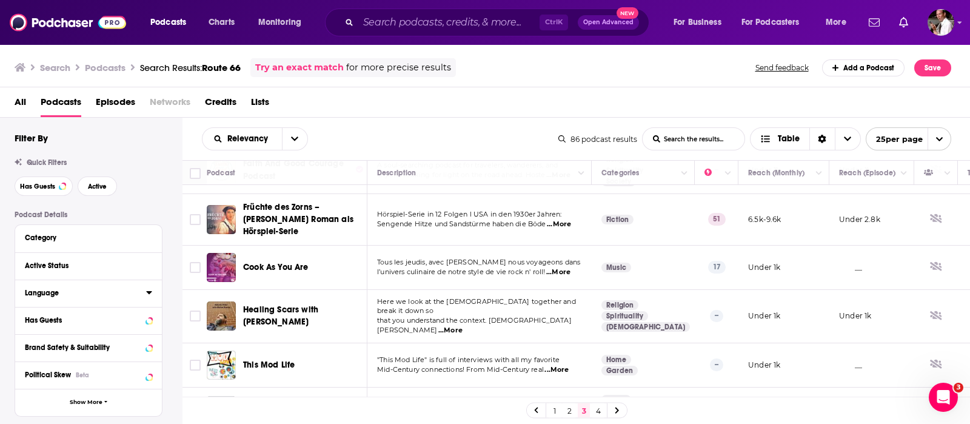
click at [149, 295] on icon at bounding box center [149, 292] width 6 height 10
click at [26, 334] on icon at bounding box center [29, 333] width 7 height 7
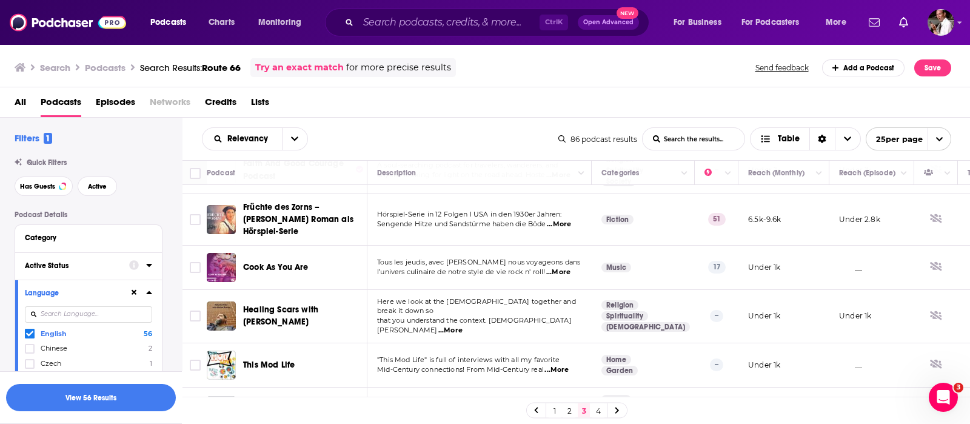
click at [147, 266] on icon at bounding box center [149, 265] width 6 height 10
click at [139, 288] on icon "open menu" at bounding box center [141, 288] width 5 height 8
click at [64, 329] on span "Active" at bounding box center [64, 328] width 66 height 7
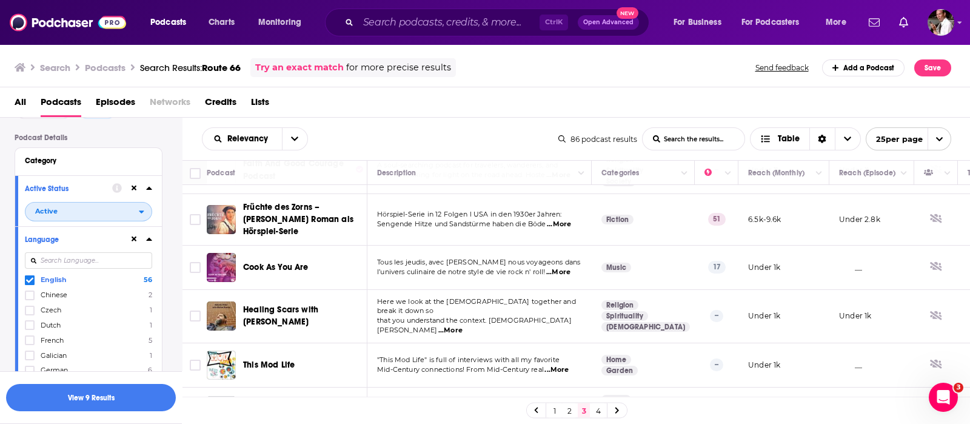
scroll to position [101, 0]
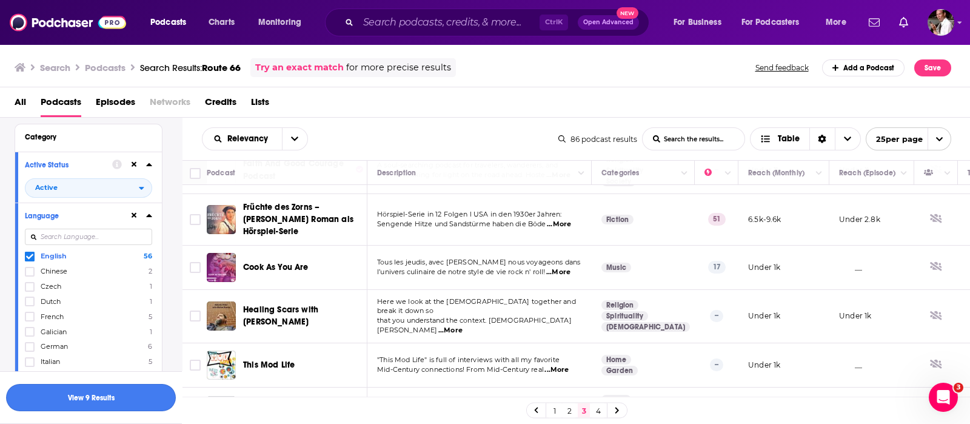
click at [85, 395] on button "View 9 Results" at bounding box center [91, 397] width 170 height 27
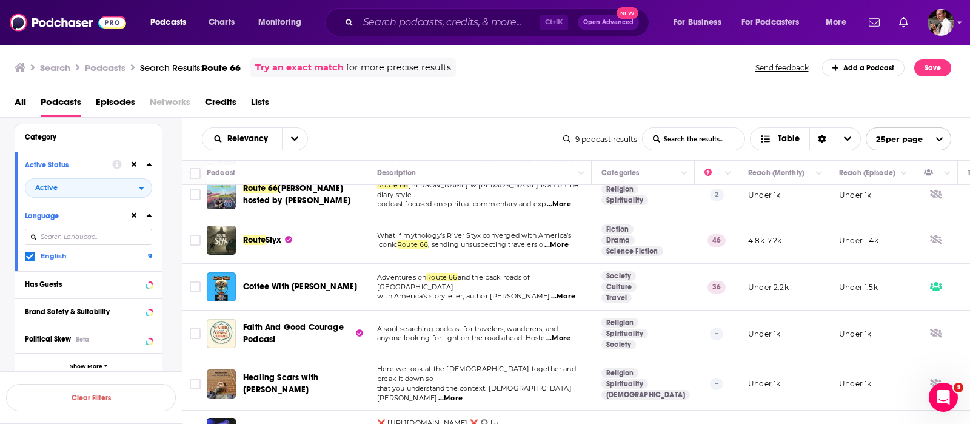
scroll to position [179, 0]
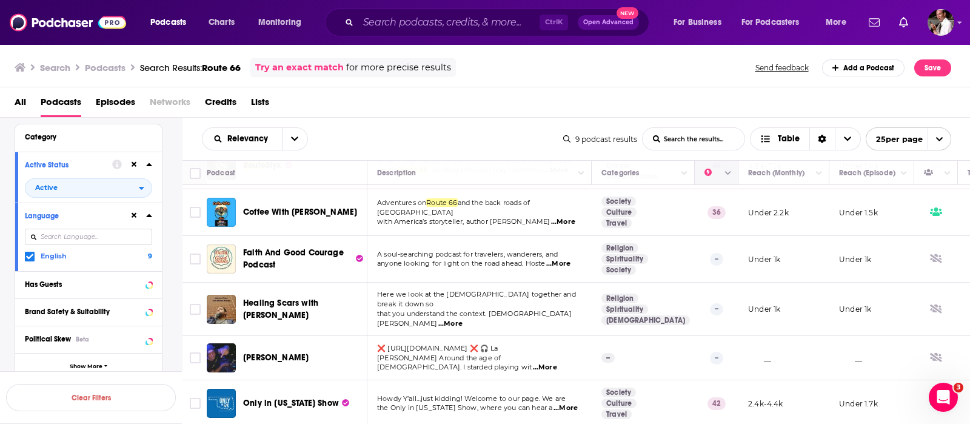
click at [730, 172] on icon "Column Actions" at bounding box center [728, 174] width 6 height 4
click at [529, 99] on div at bounding box center [485, 212] width 970 height 424
